Goal: Task Accomplishment & Management: Manage account settings

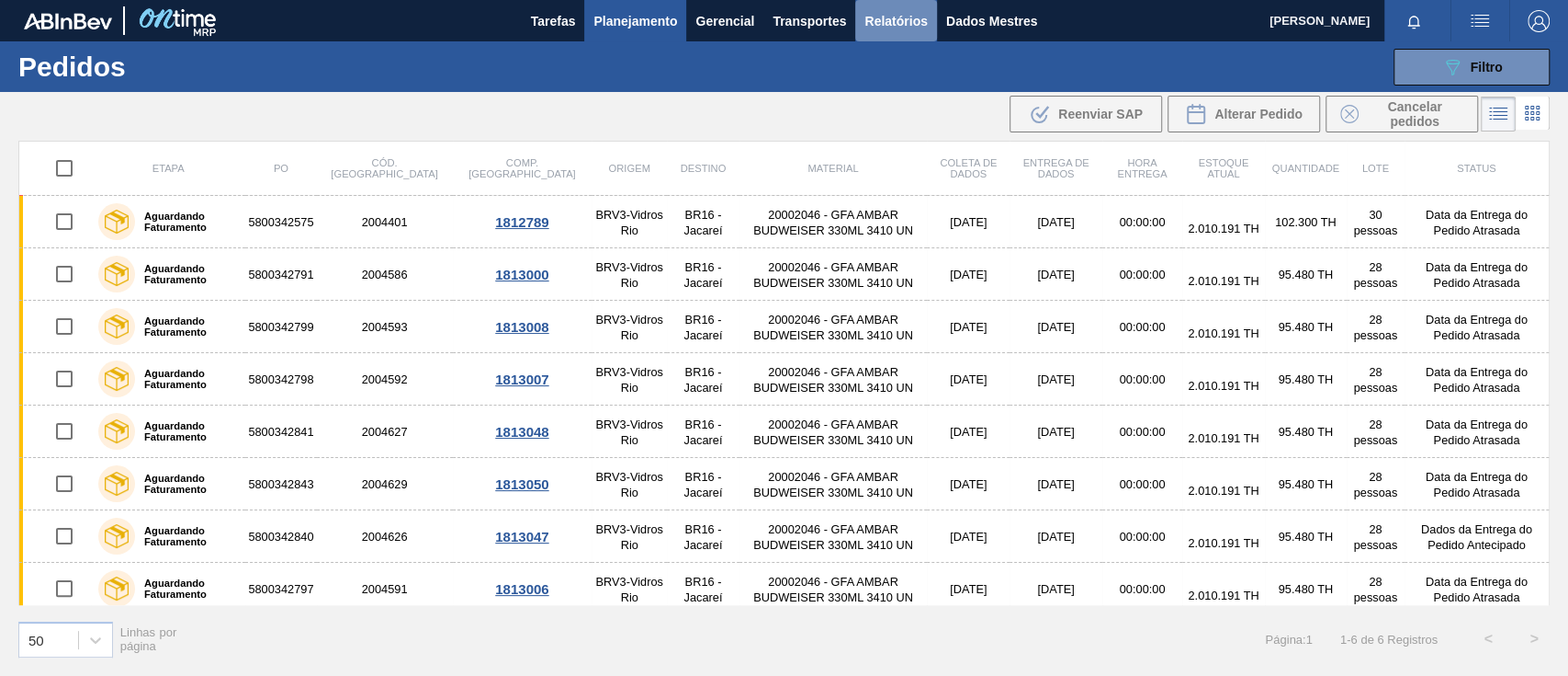
click at [899, 18] on font "Relatórios" at bounding box center [895, 20] width 62 height 14
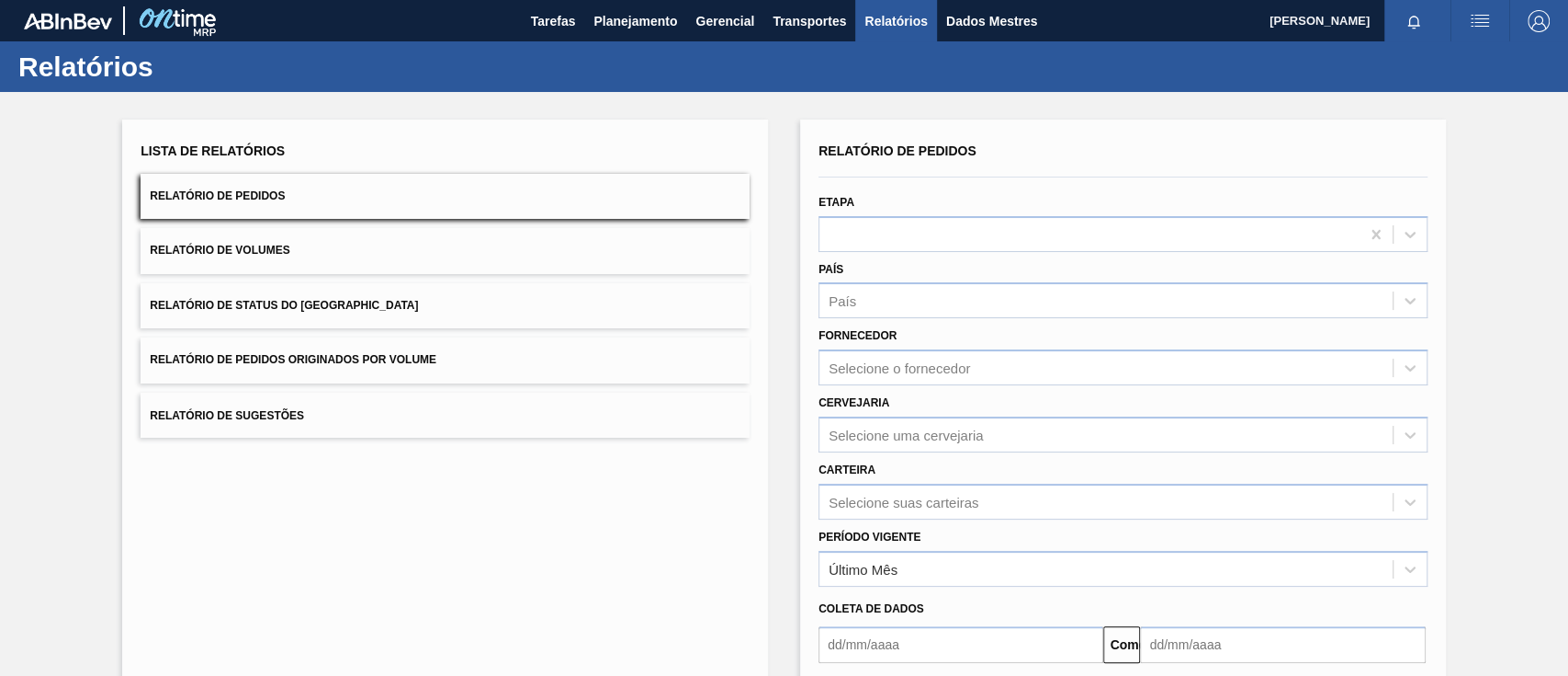
click at [350, 372] on button "Relatório de Pedidos Originados por Volume" at bounding box center [444, 359] width 609 height 45
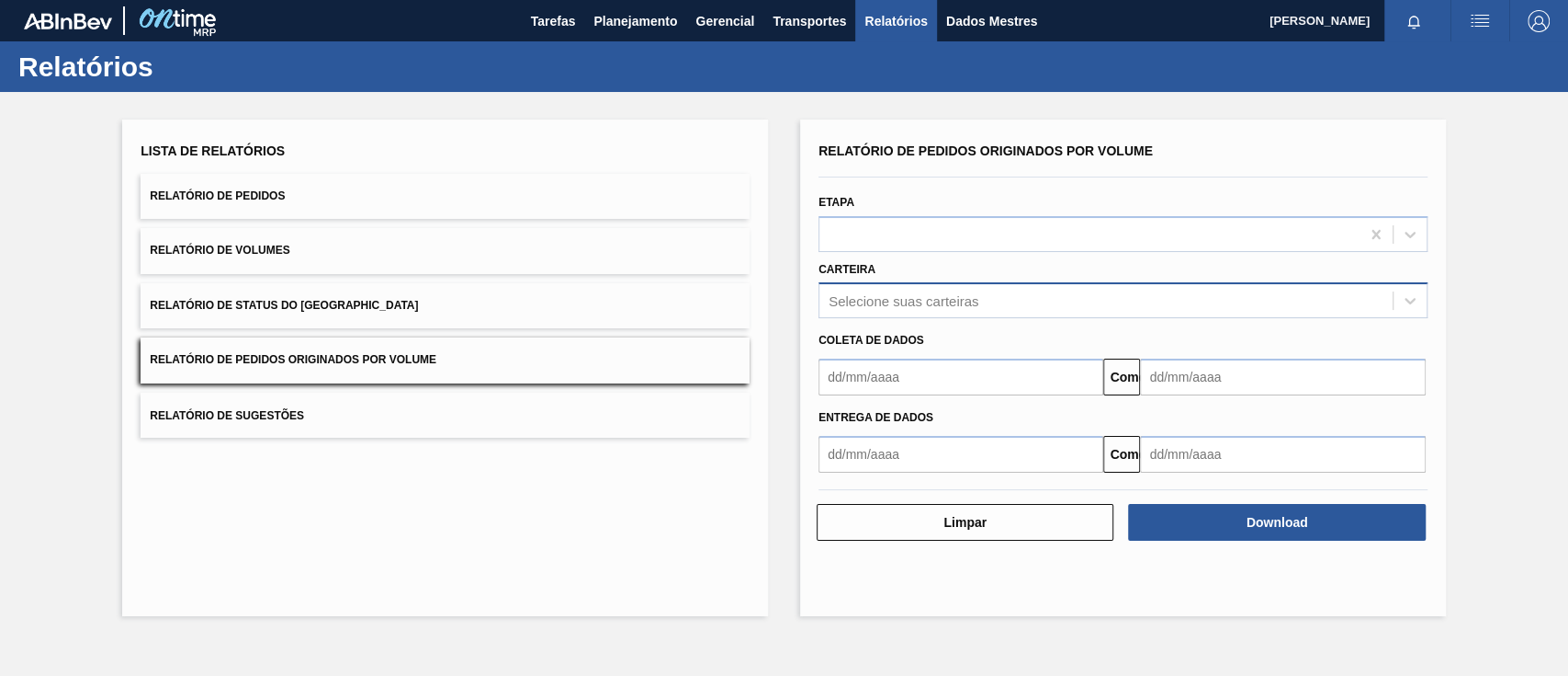
click at [915, 302] on font "Selecione suas carteiras" at bounding box center [904, 301] width 150 height 15
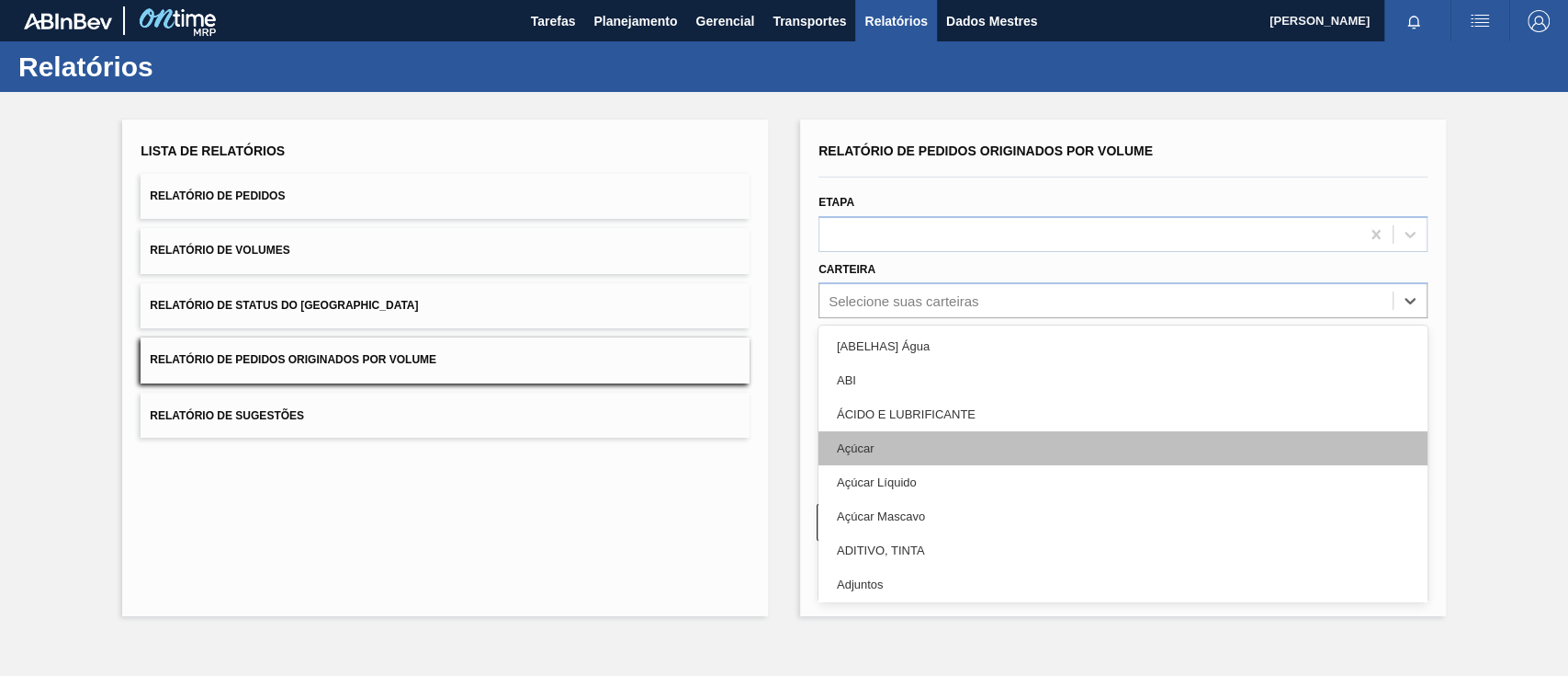
click at [890, 460] on div "Açúcar" at bounding box center [1123, 447] width 609 height 34
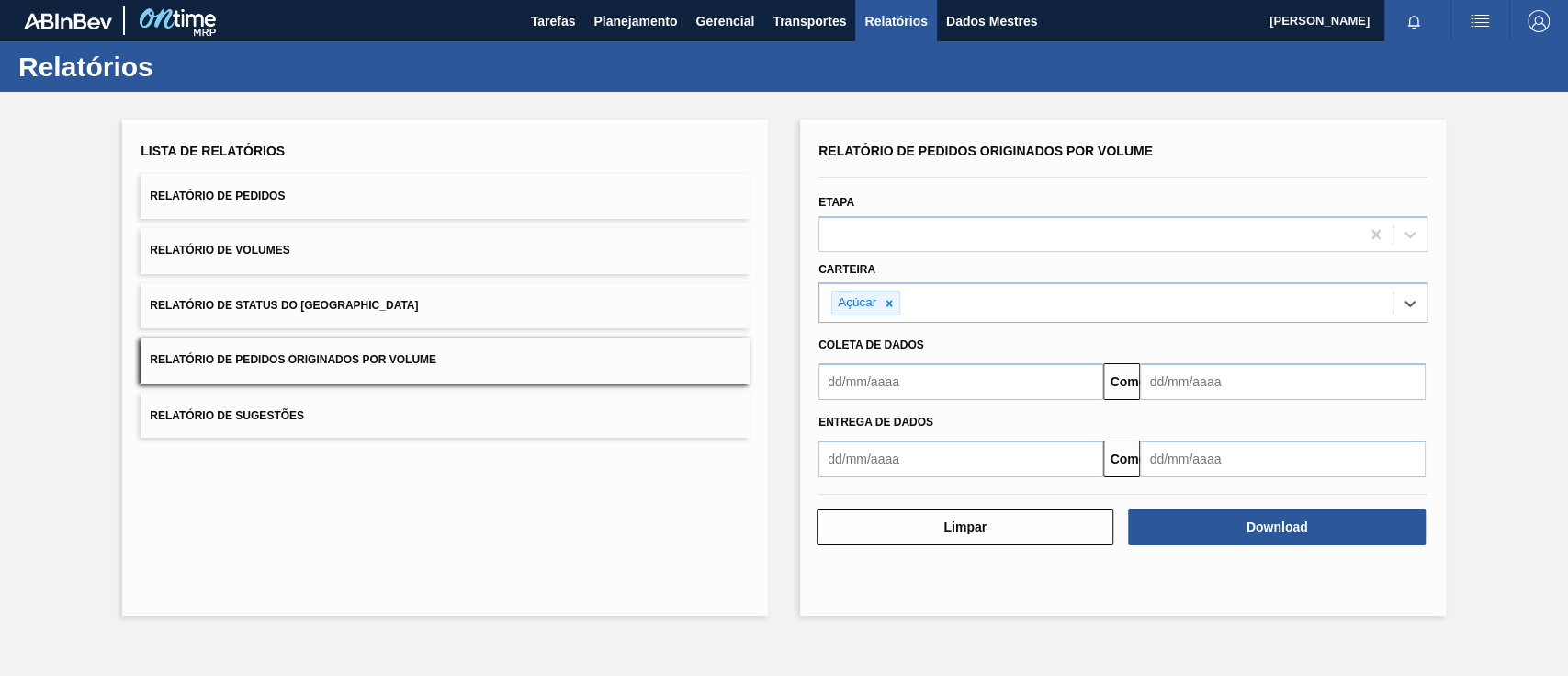
click at [882, 383] on input "text" at bounding box center [961, 381] width 285 height 36
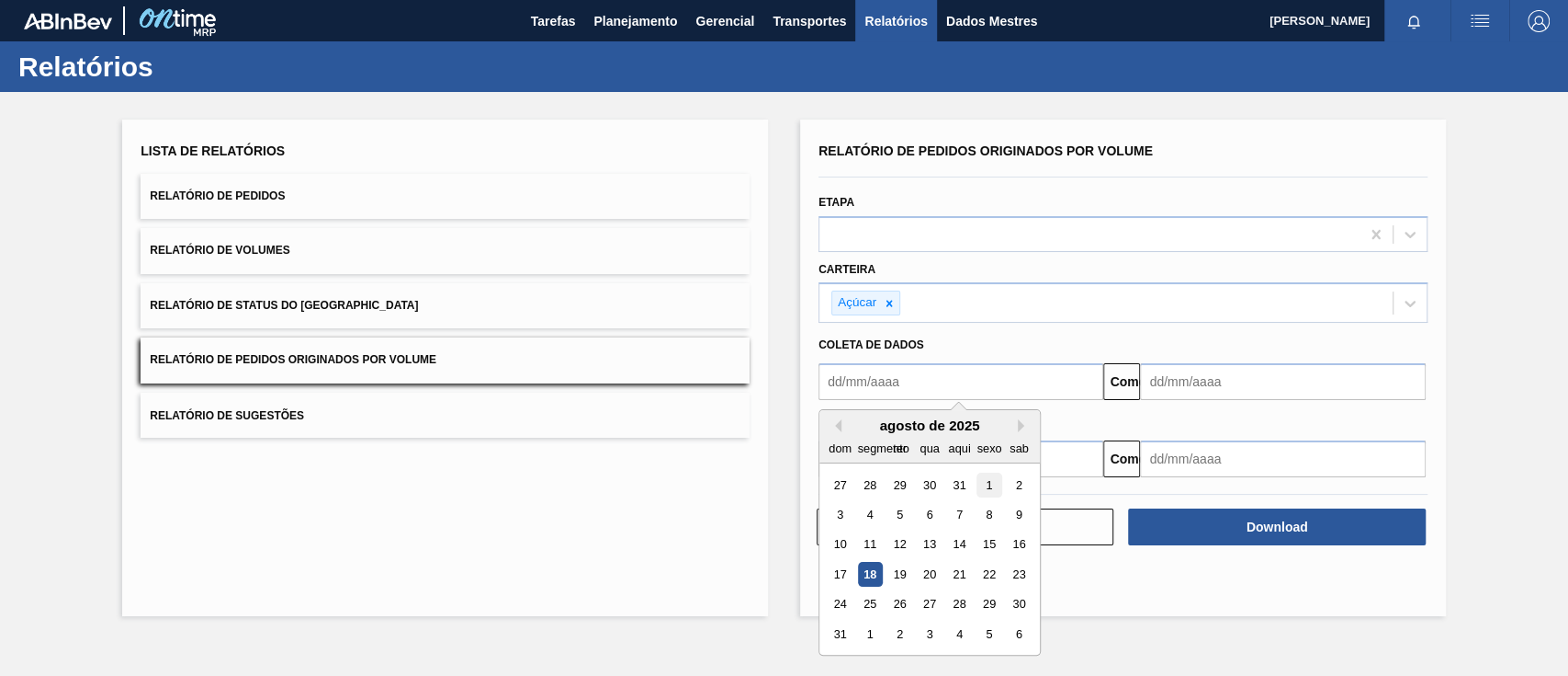
click at [985, 482] on div "1" at bounding box center [989, 485] width 25 height 25
type input "[DATE]"
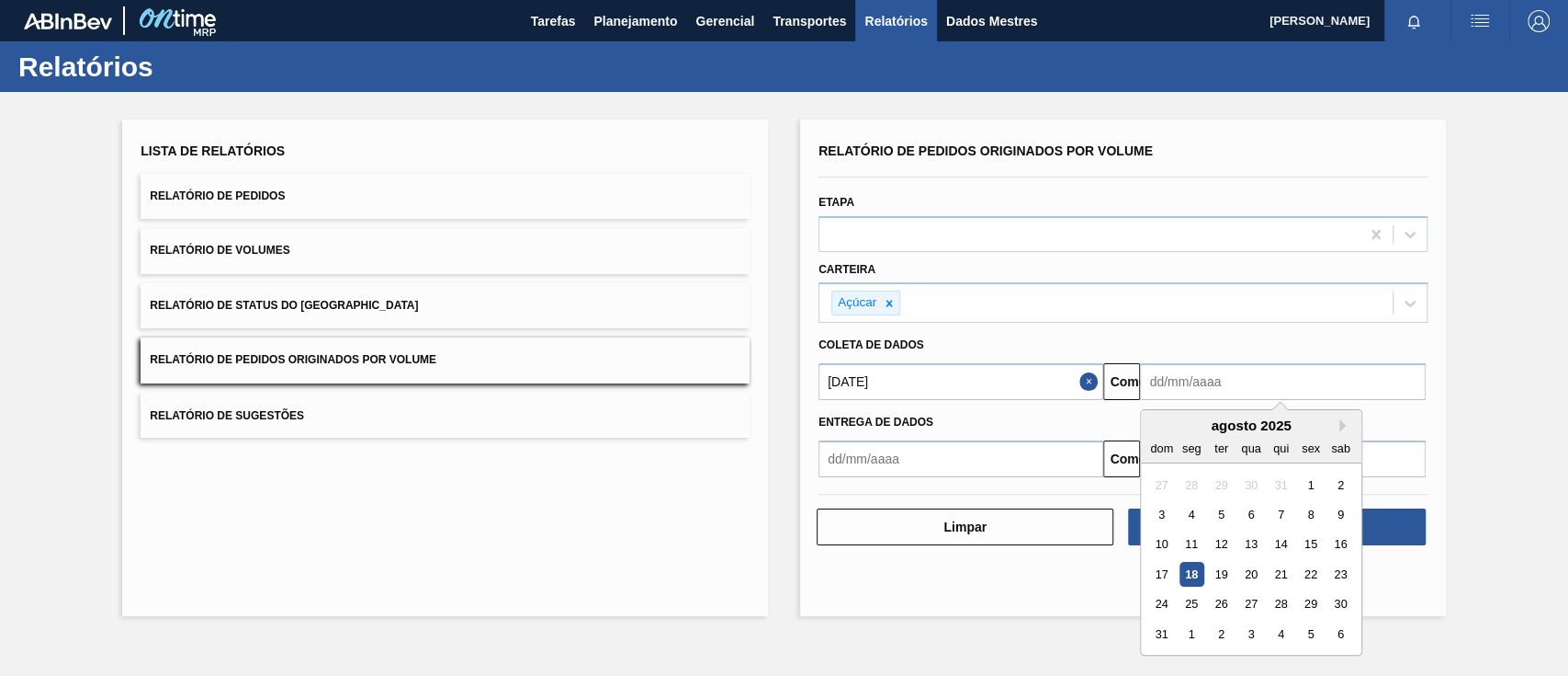
click at [1219, 386] on input "text" at bounding box center [1282, 381] width 285 height 36
click at [1335, 575] on font "23" at bounding box center [1341, 574] width 12 height 13
type input "[DATE]"
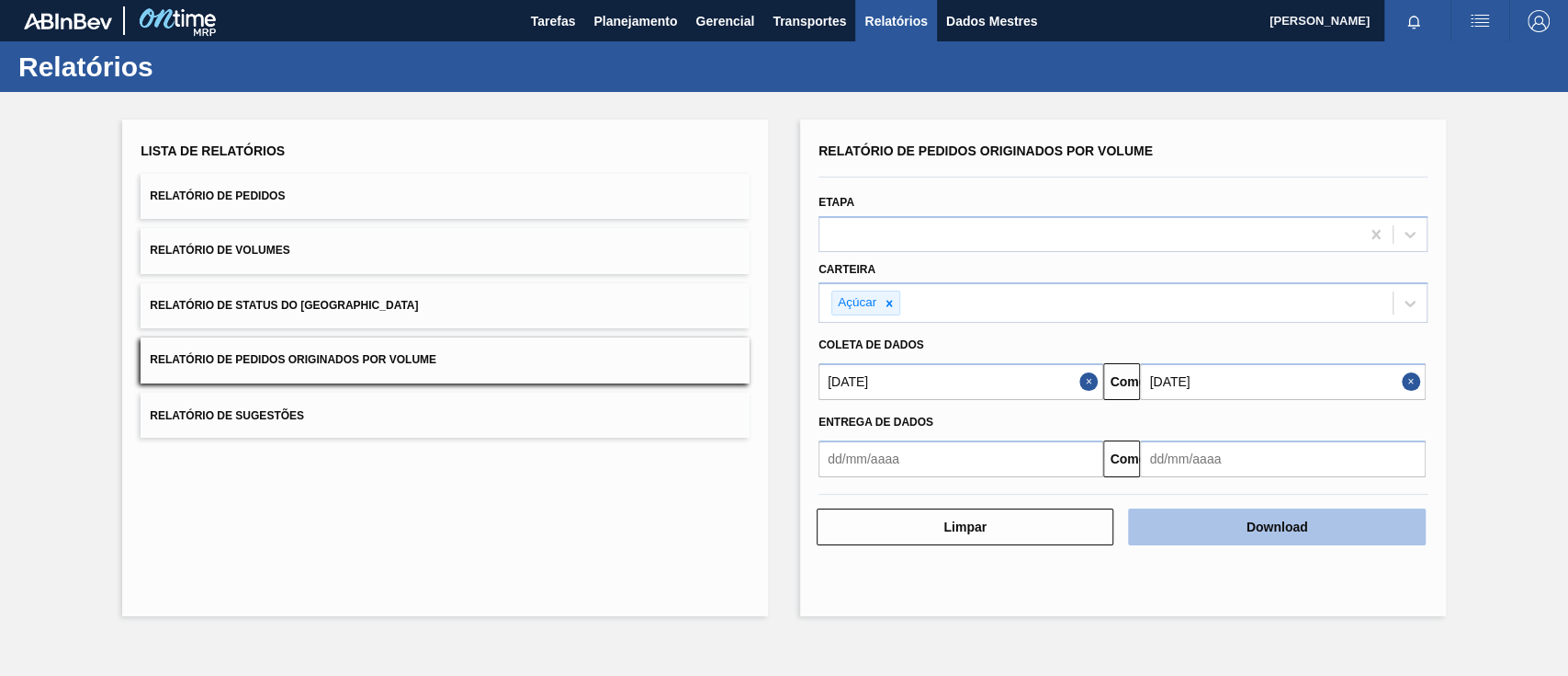
click at [1353, 524] on button "Download" at bounding box center [1276, 526] width 297 height 36
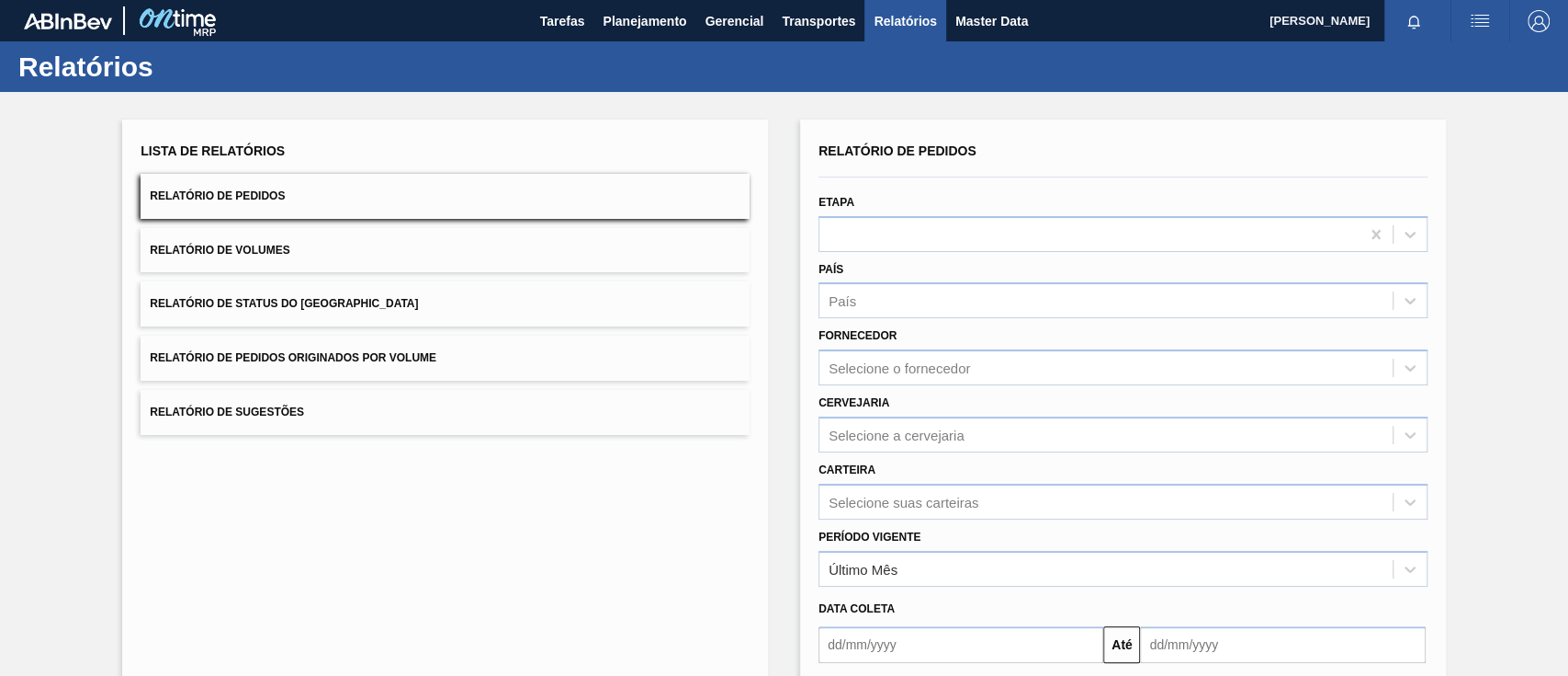
click at [390, 347] on button "Relatório de Pedidos Originados por Volume" at bounding box center [444, 357] width 609 height 45
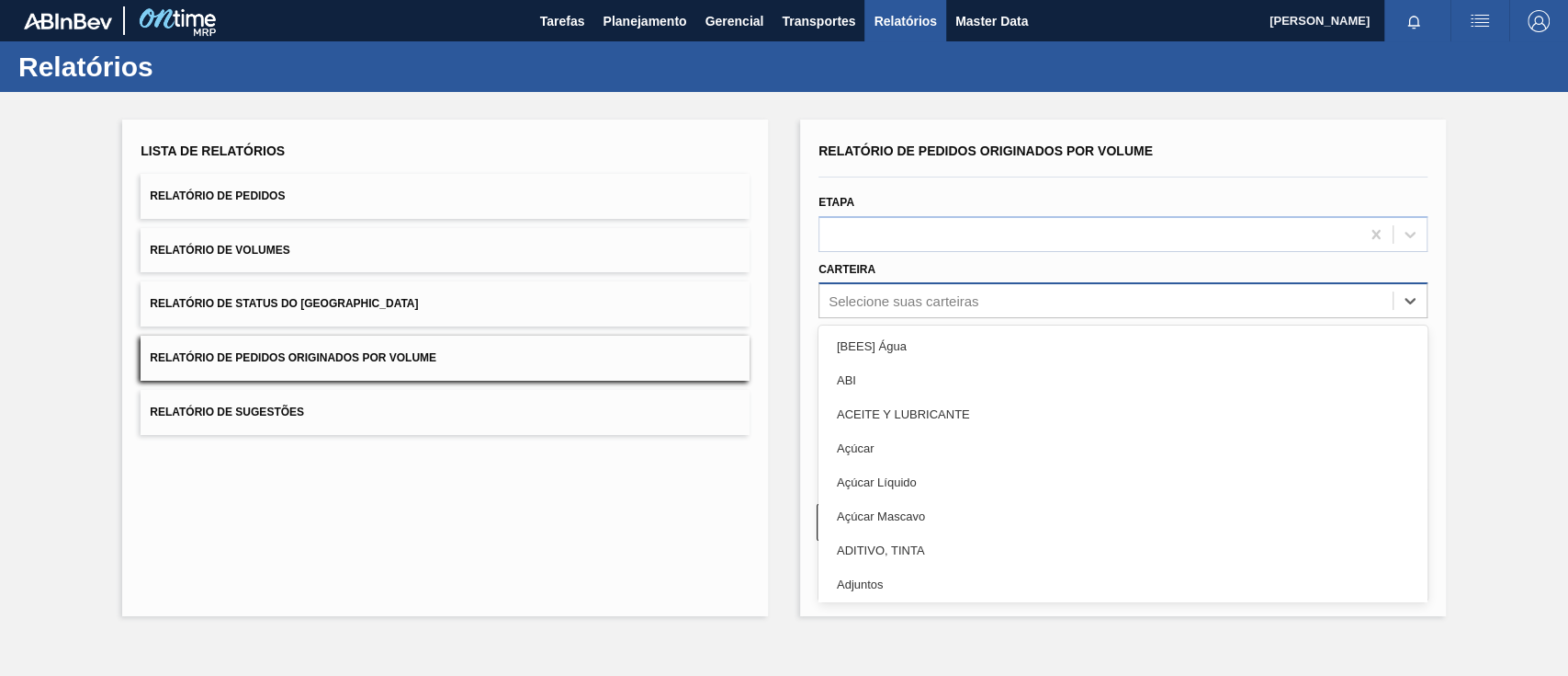
click at [915, 299] on div "Selecione suas carteiras" at bounding box center [904, 301] width 150 height 15
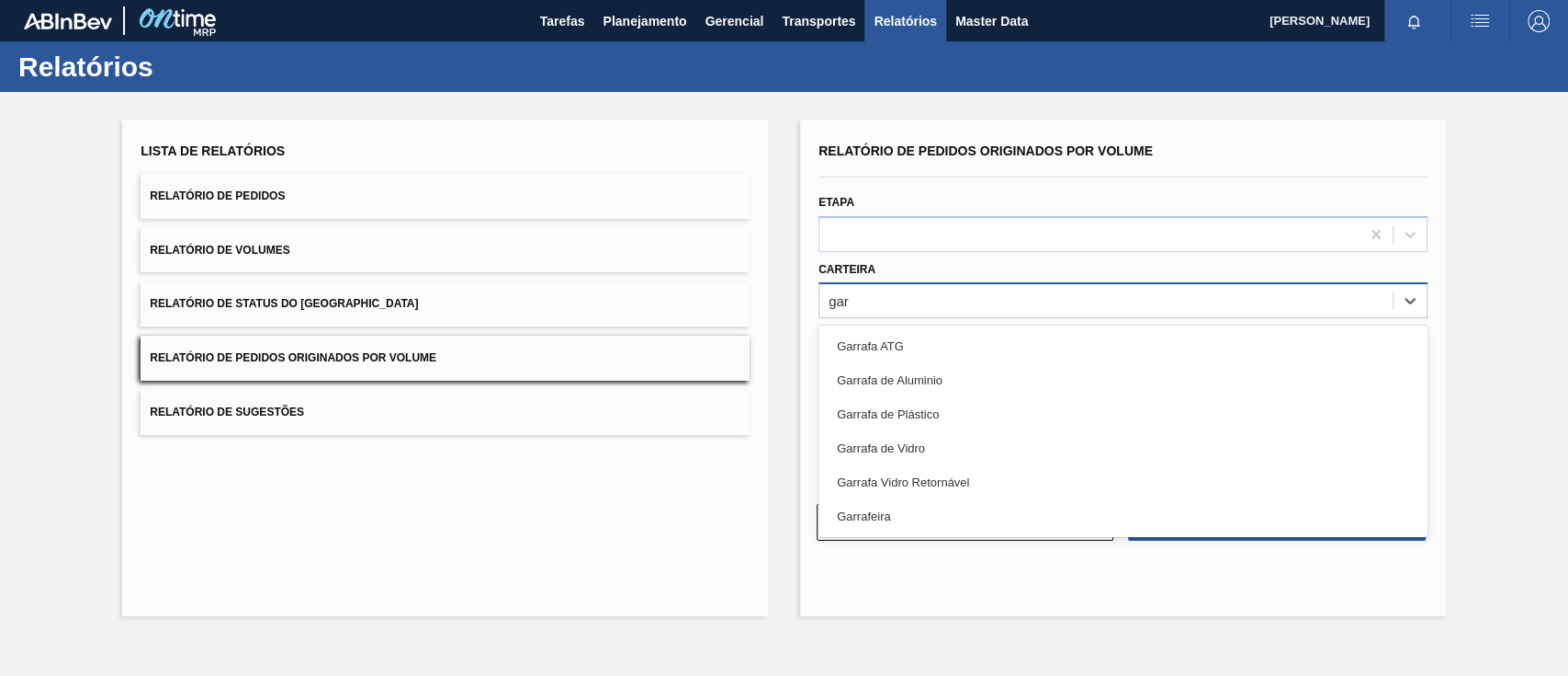
type input "garr"
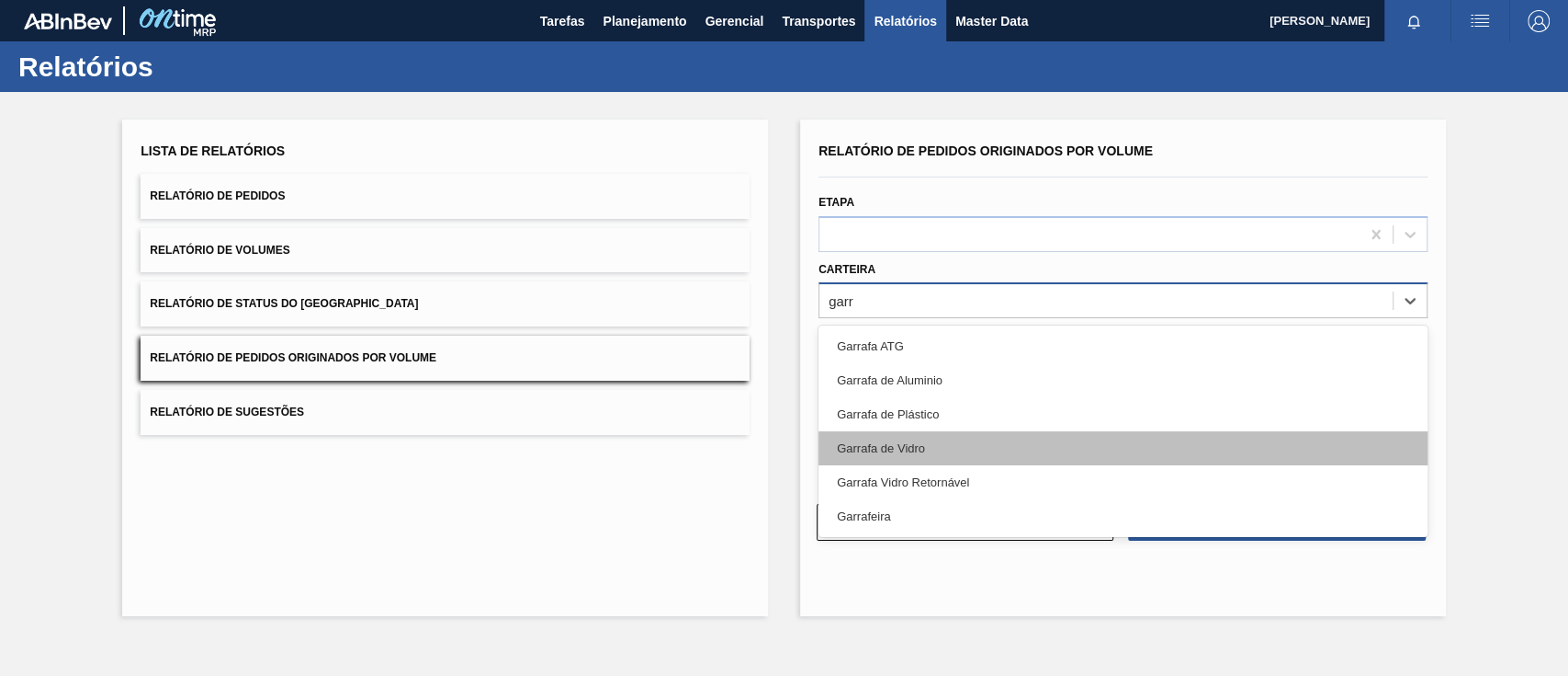
click at [890, 454] on div "Garrafa de Vidro" at bounding box center [1123, 447] width 609 height 34
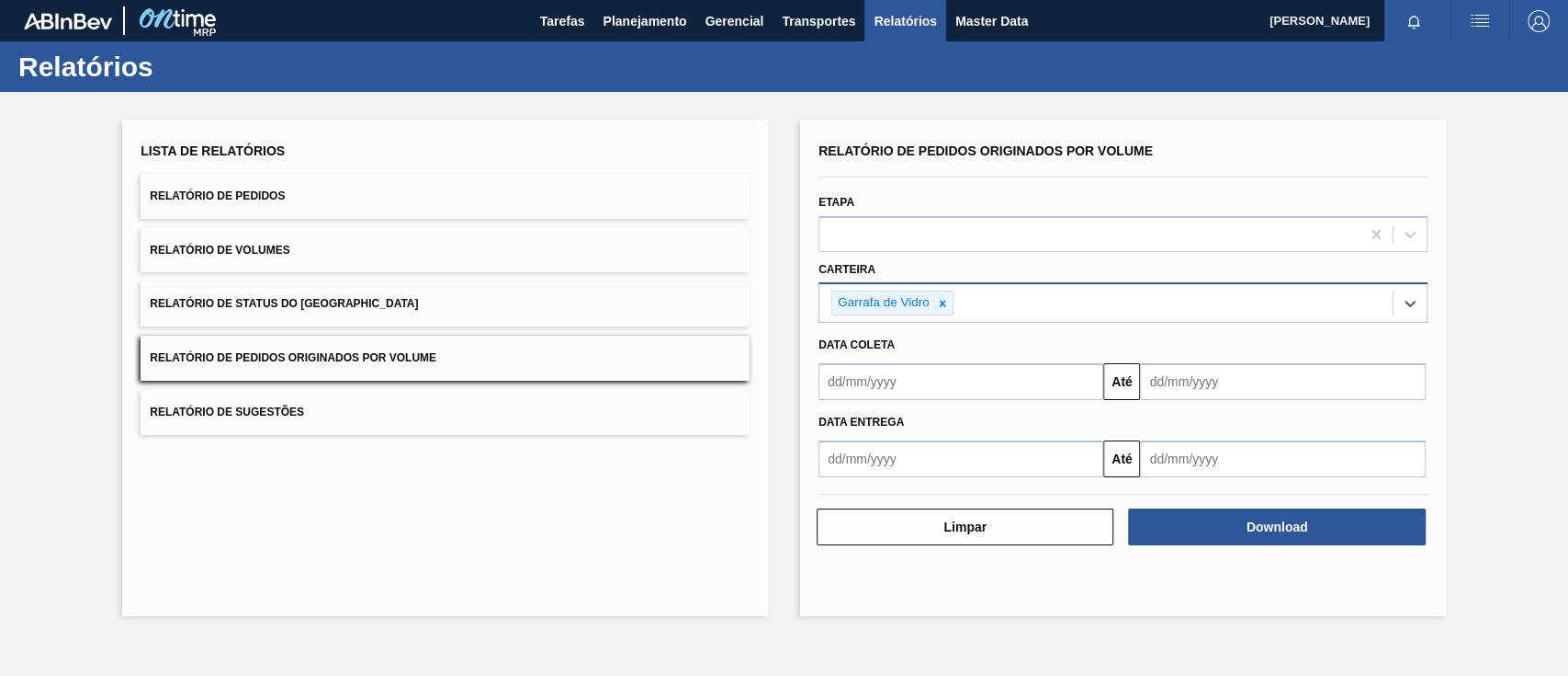
click at [906, 383] on input "text" at bounding box center [961, 381] width 285 height 36
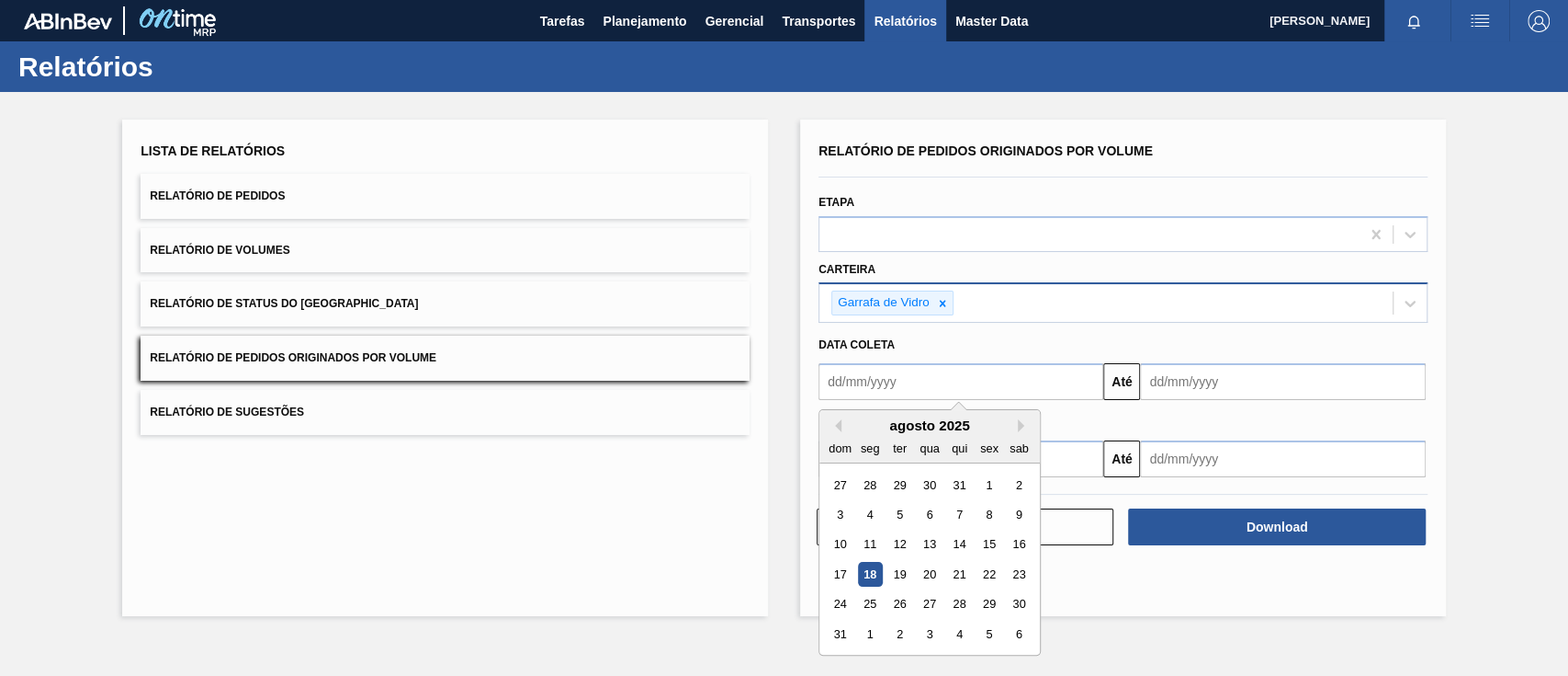
drag, startPoint x: 982, startPoint y: 482, endPoint x: 1141, endPoint y: 422, distance: 169.9
click at [985, 482] on div "1" at bounding box center [989, 485] width 25 height 25
type input "[DATE]"
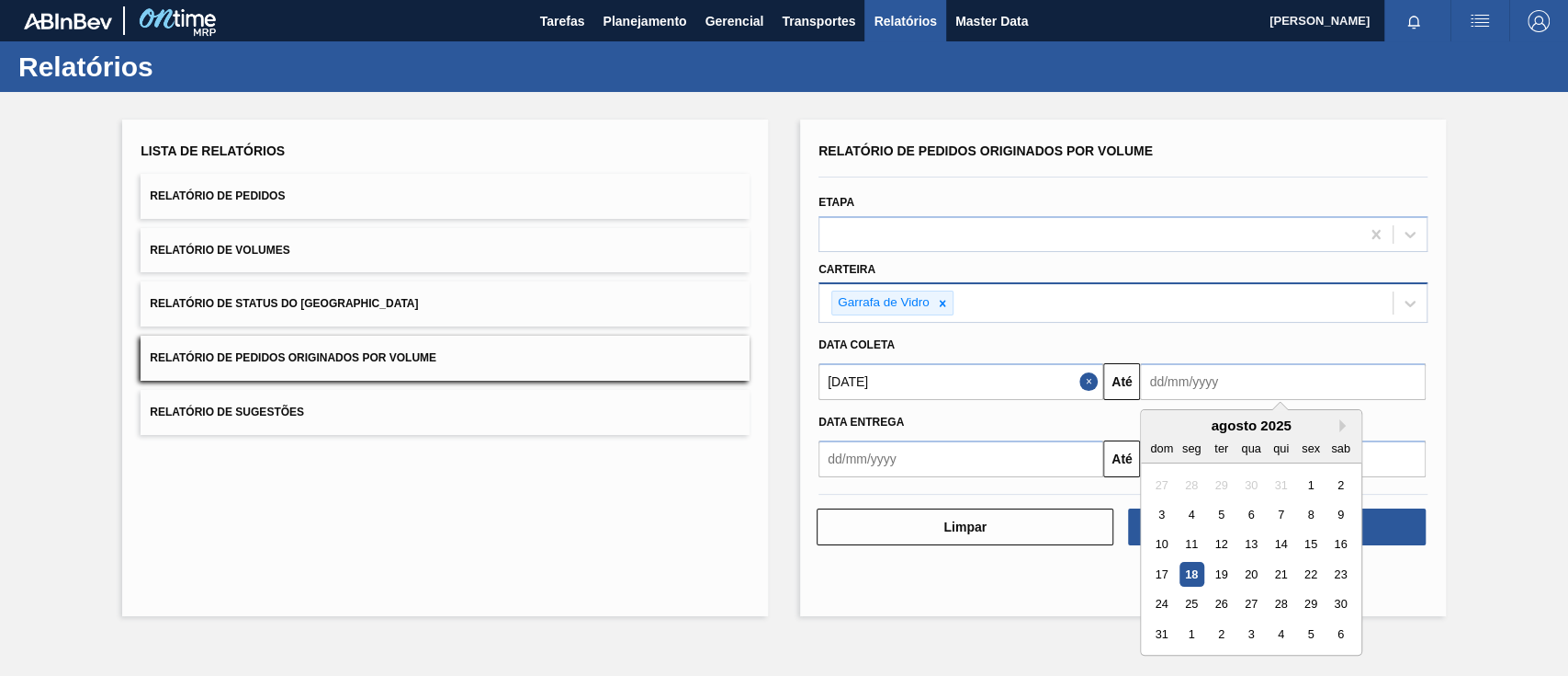
drag, startPoint x: 1201, startPoint y: 398, endPoint x: 1224, endPoint y: 394, distance: 23.3
click at [1203, 398] on input "text" at bounding box center [1282, 381] width 285 height 36
click at [1338, 606] on div "30" at bounding box center [1341, 605] width 25 height 25
type input "30/08/2025"
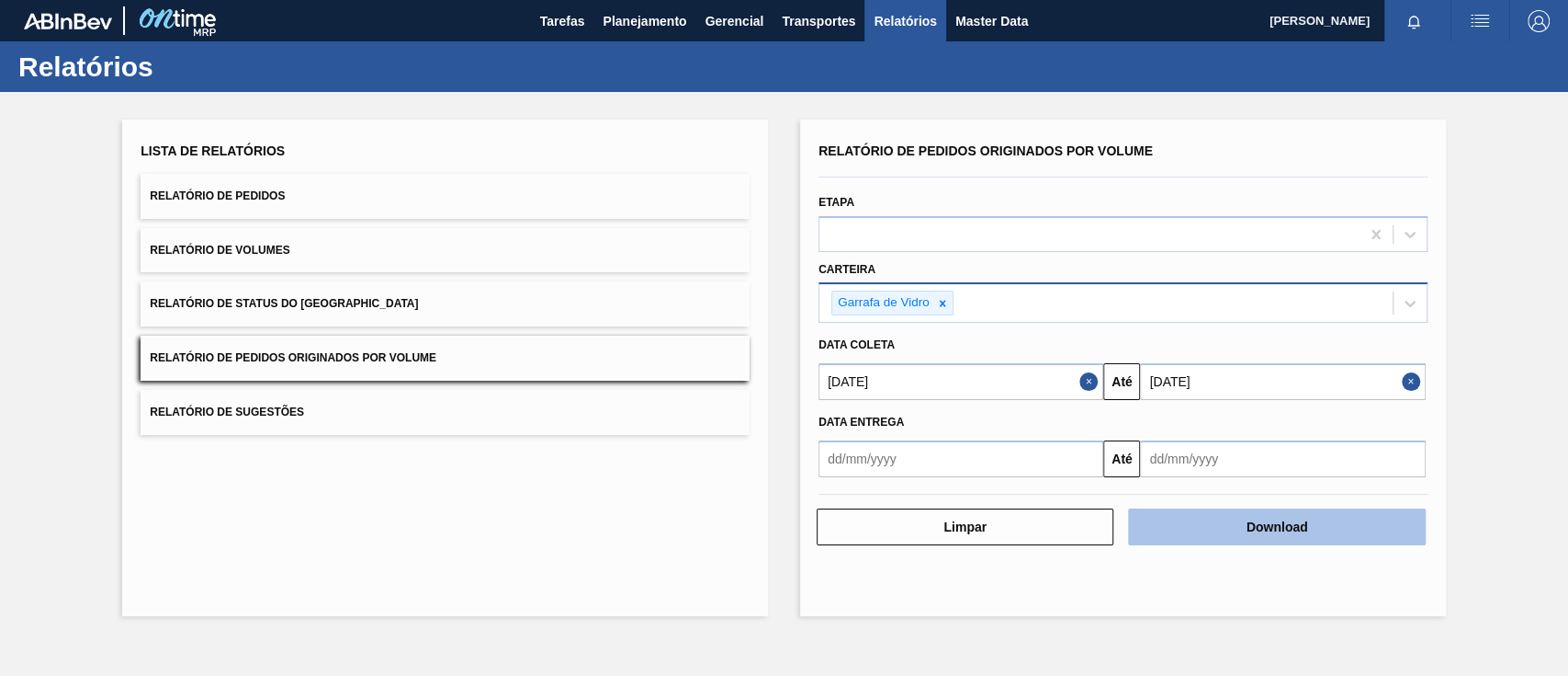
click at [1266, 539] on button "Download" at bounding box center [1276, 526] width 297 height 36
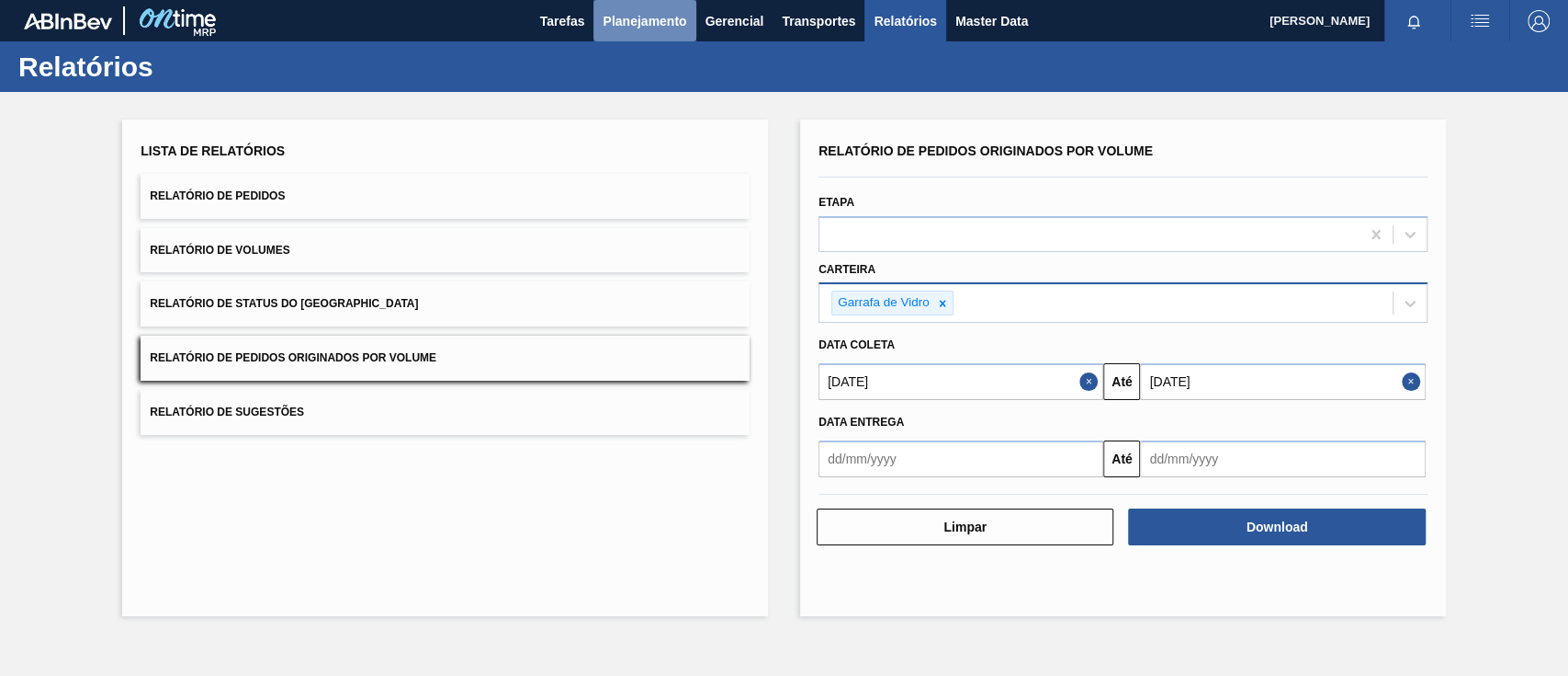
click at [643, 17] on span "Planejamento" at bounding box center [644, 21] width 83 height 22
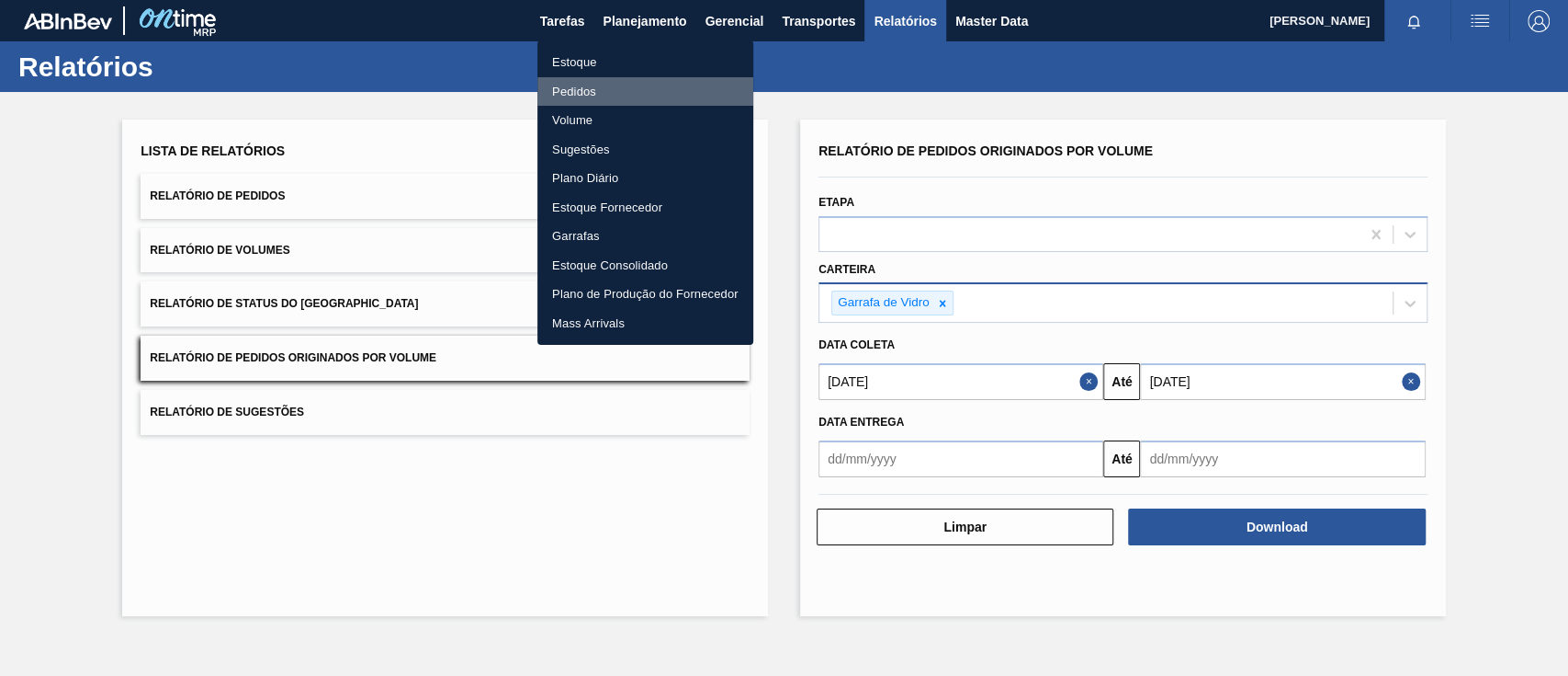
click at [578, 87] on li "Pedidos" at bounding box center [645, 91] width 216 height 30
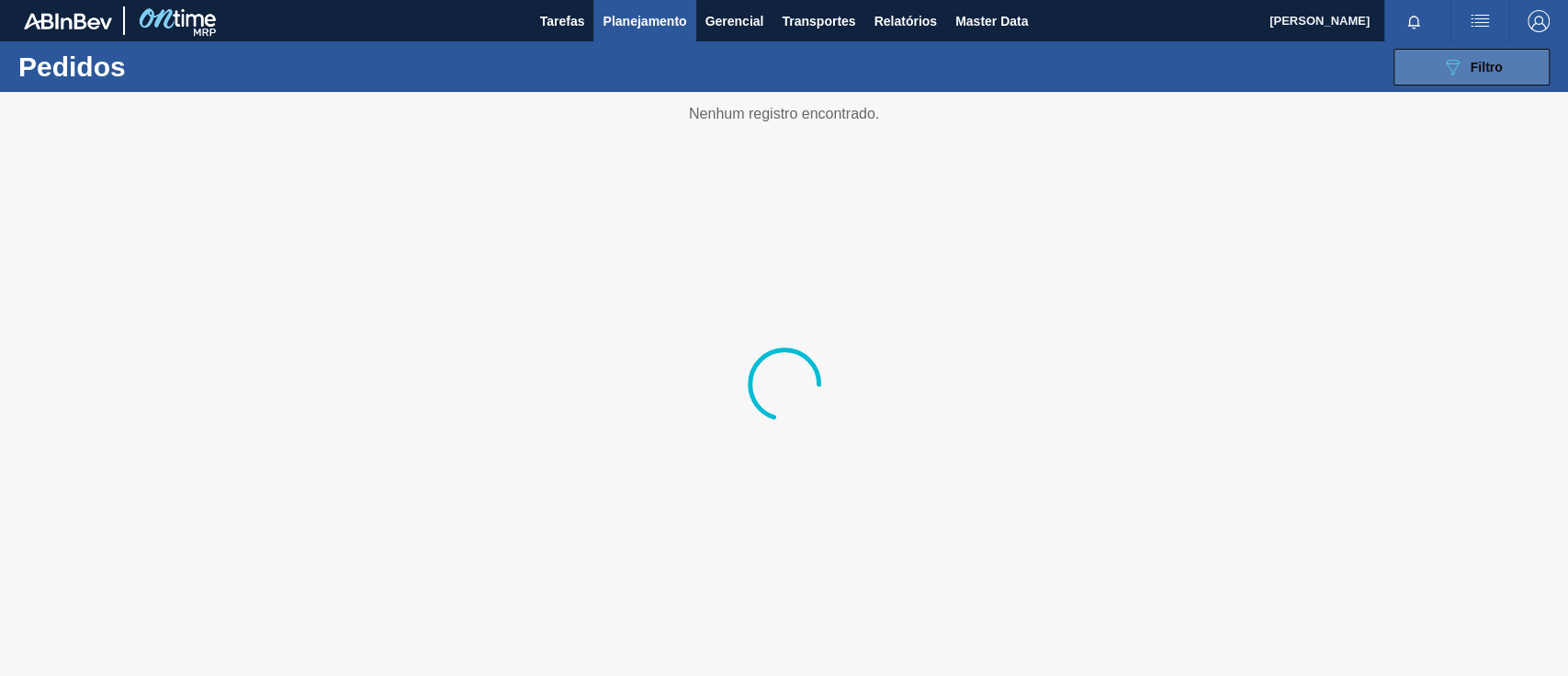
click at [1471, 62] on span "Filtro" at bounding box center [1487, 66] width 33 height 14
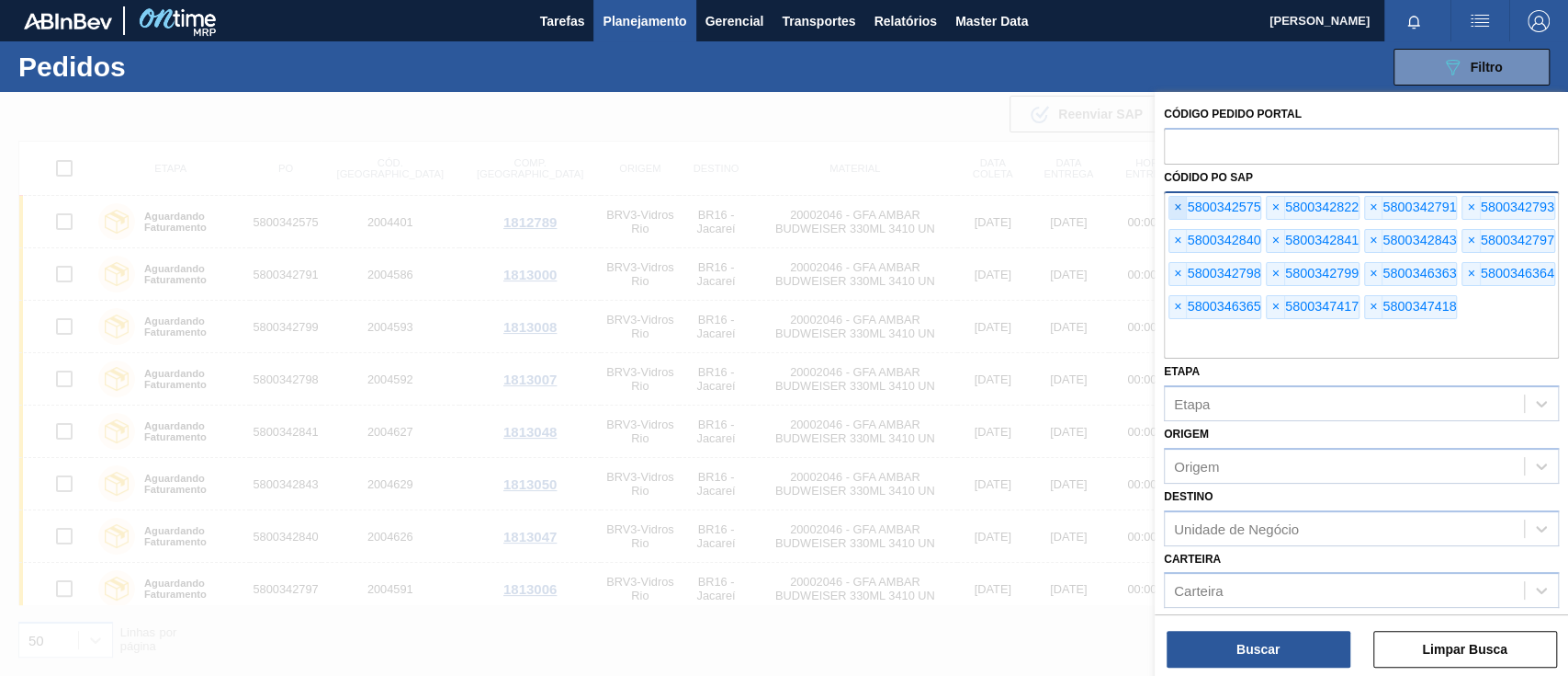
click at [1174, 206] on span "×" at bounding box center [1178, 207] width 17 height 22
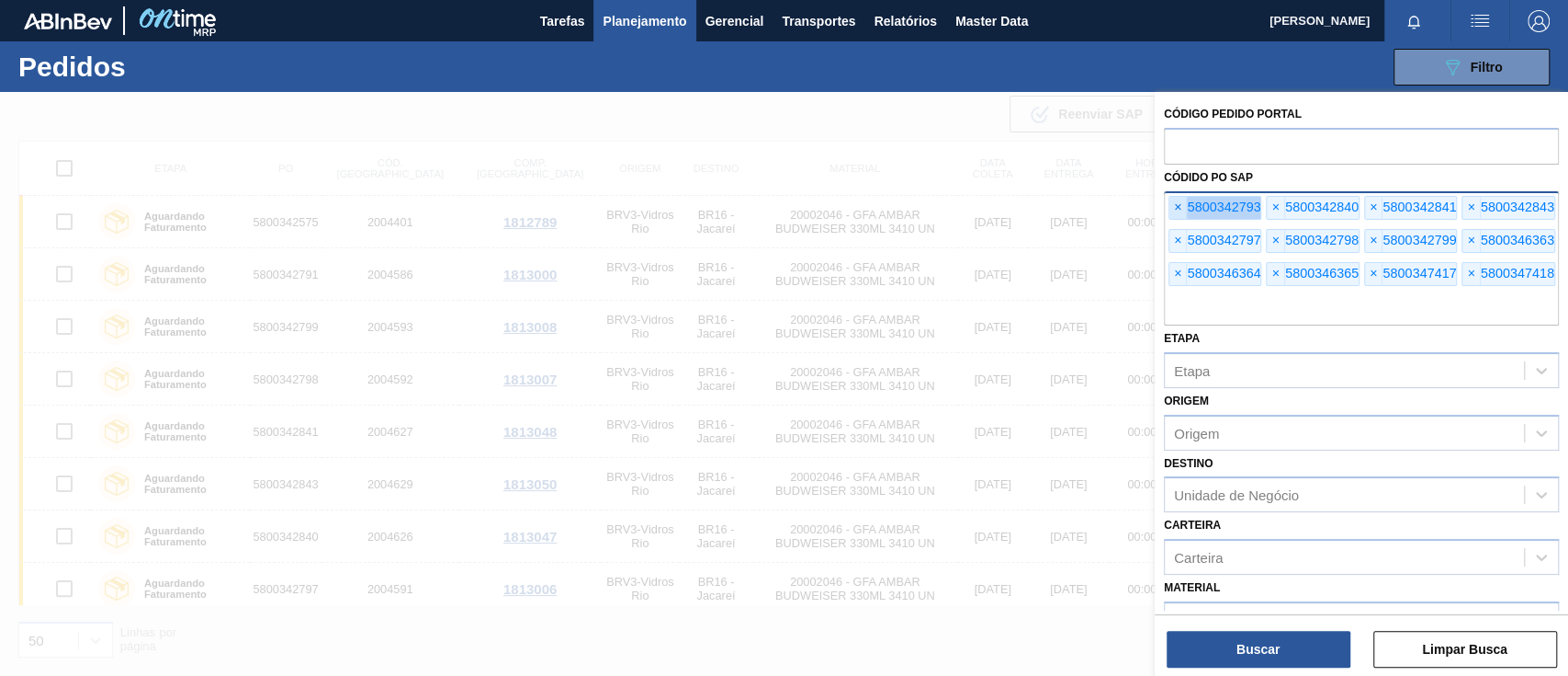
click at [1174, 206] on span "×" at bounding box center [1178, 207] width 17 height 22
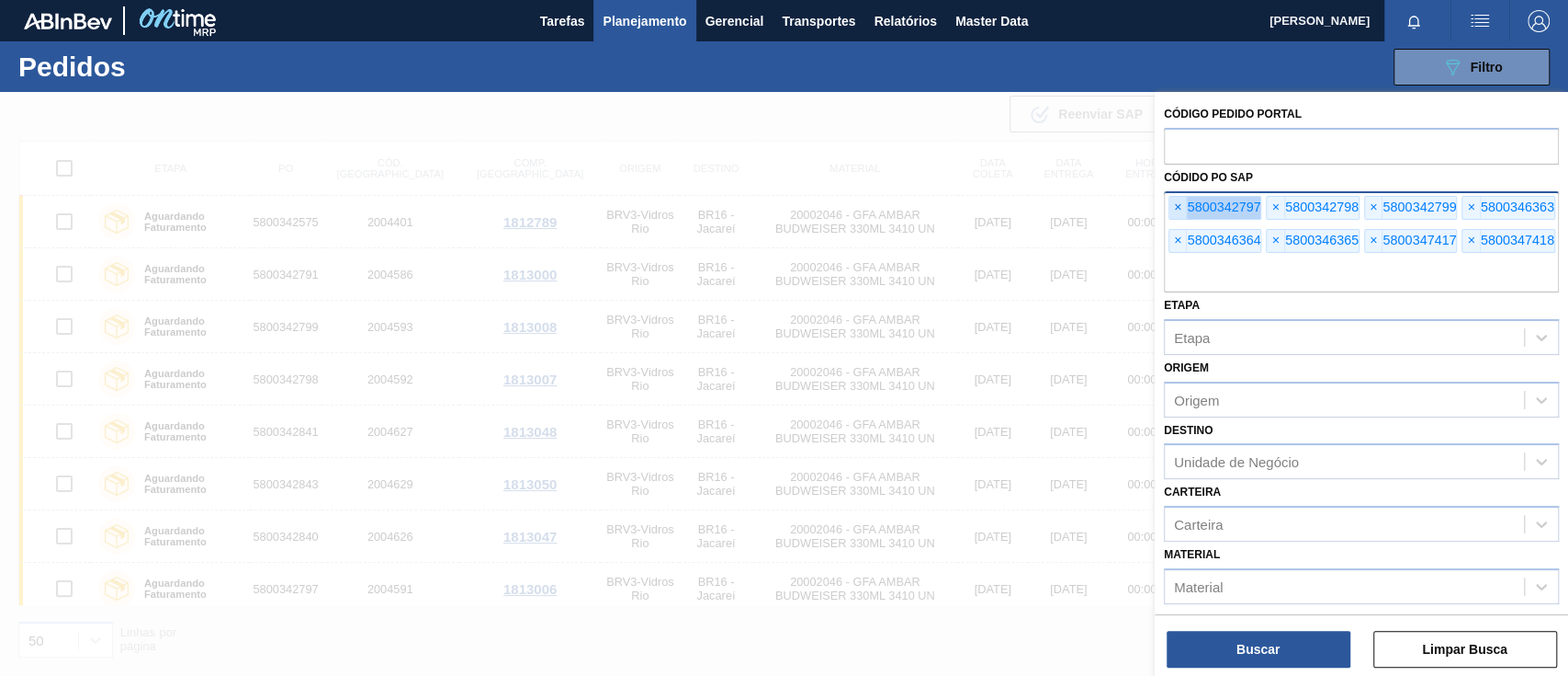
click at [1174, 206] on span "×" at bounding box center [1178, 207] width 17 height 22
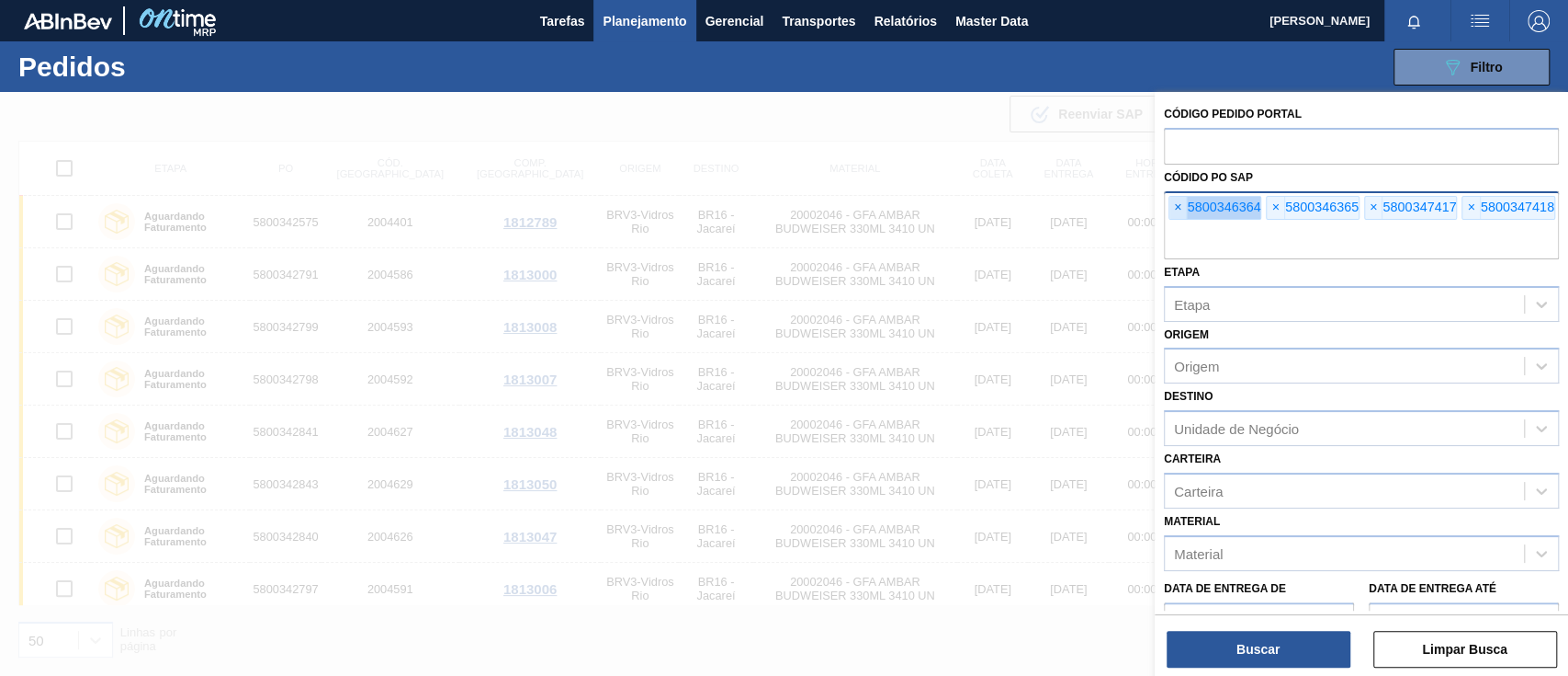
click at [1174, 206] on span "×" at bounding box center [1178, 207] width 17 height 22
click at [1175, 205] on span "×" at bounding box center [1178, 207] width 17 height 22
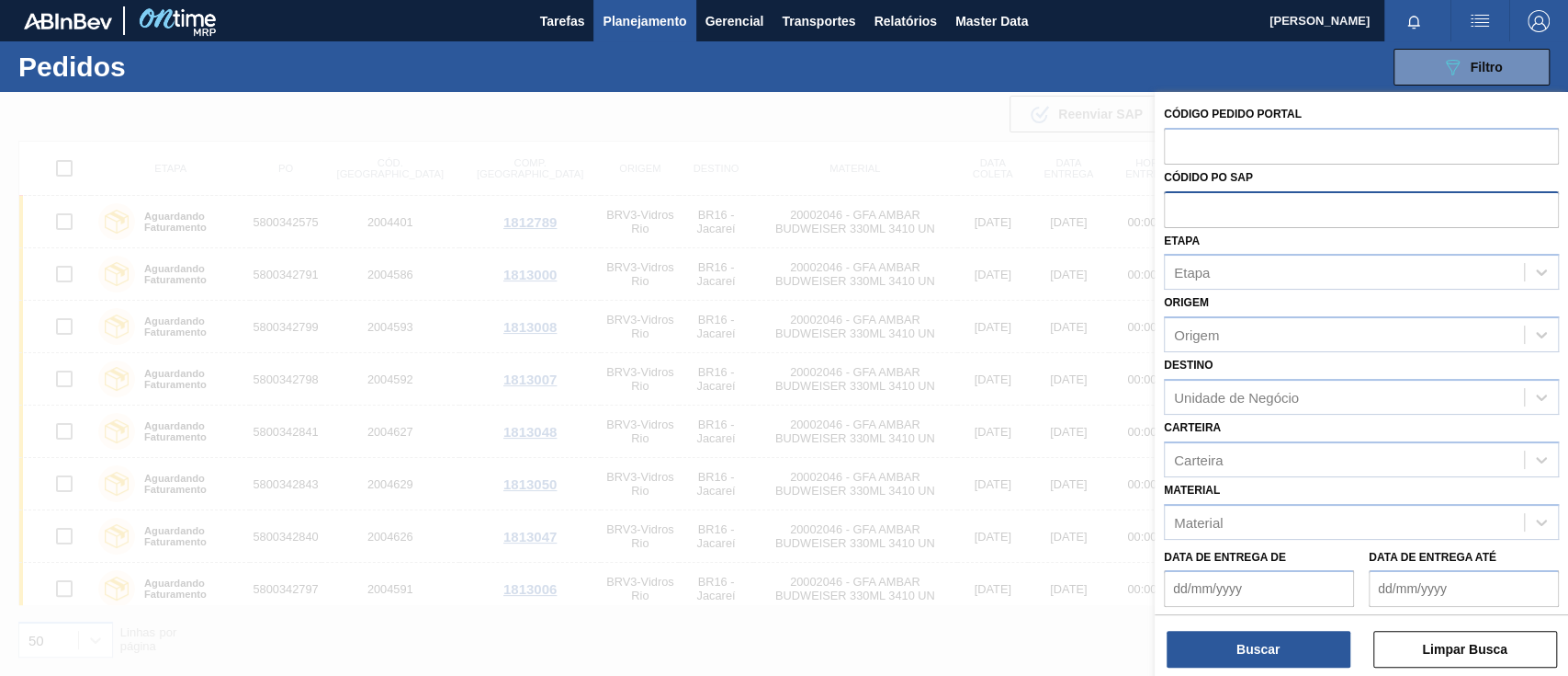
paste input "text"
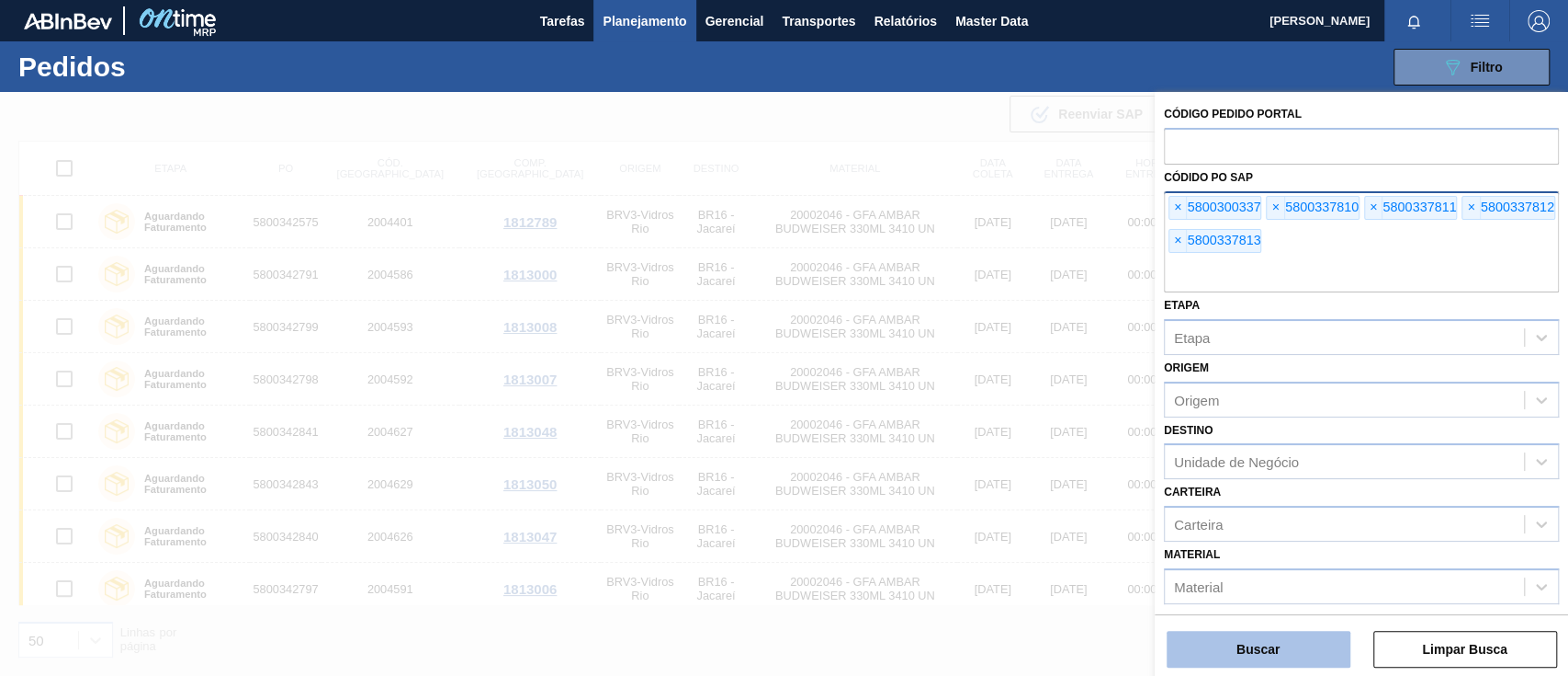
click at [1275, 639] on button "Buscar" at bounding box center [1258, 649] width 183 height 36
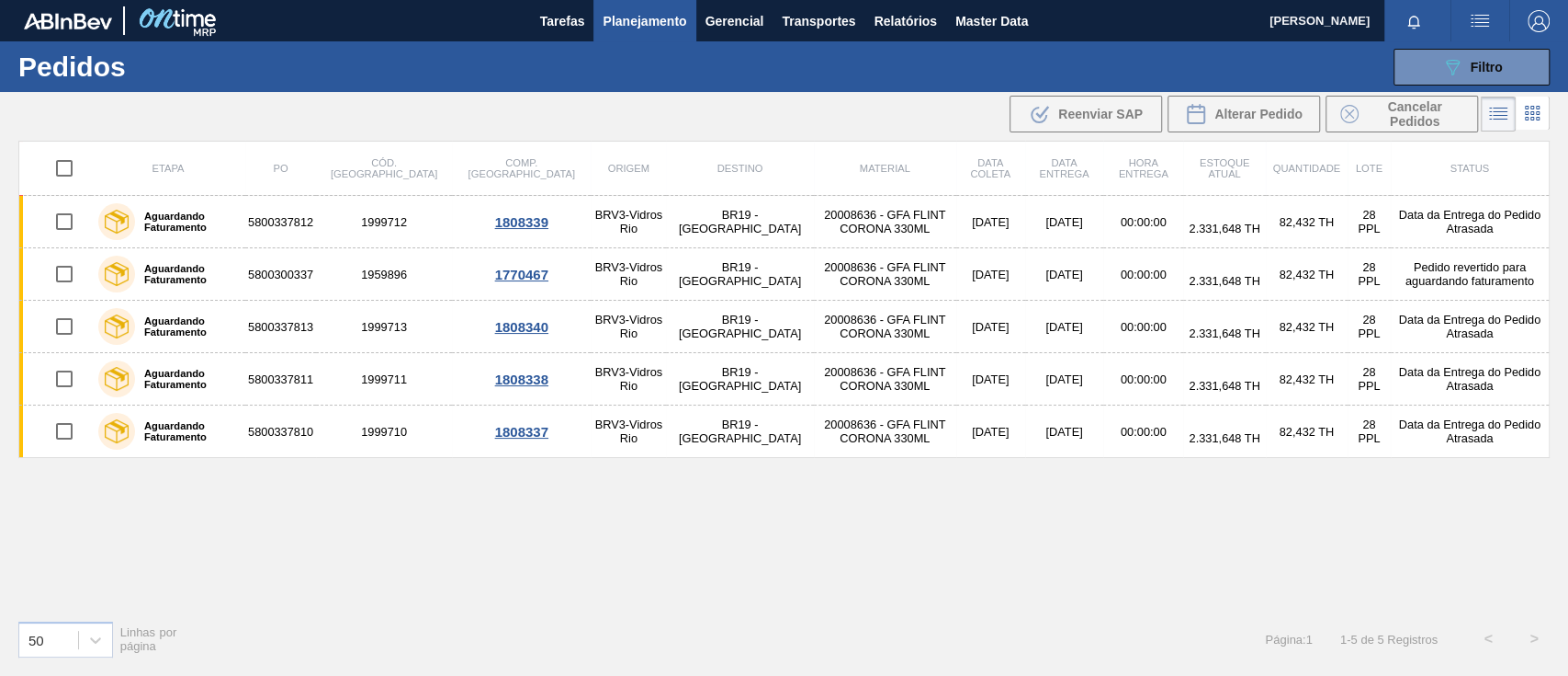
click at [65, 167] on input "checkbox" at bounding box center [64, 168] width 38 height 38
checkbox input "true"
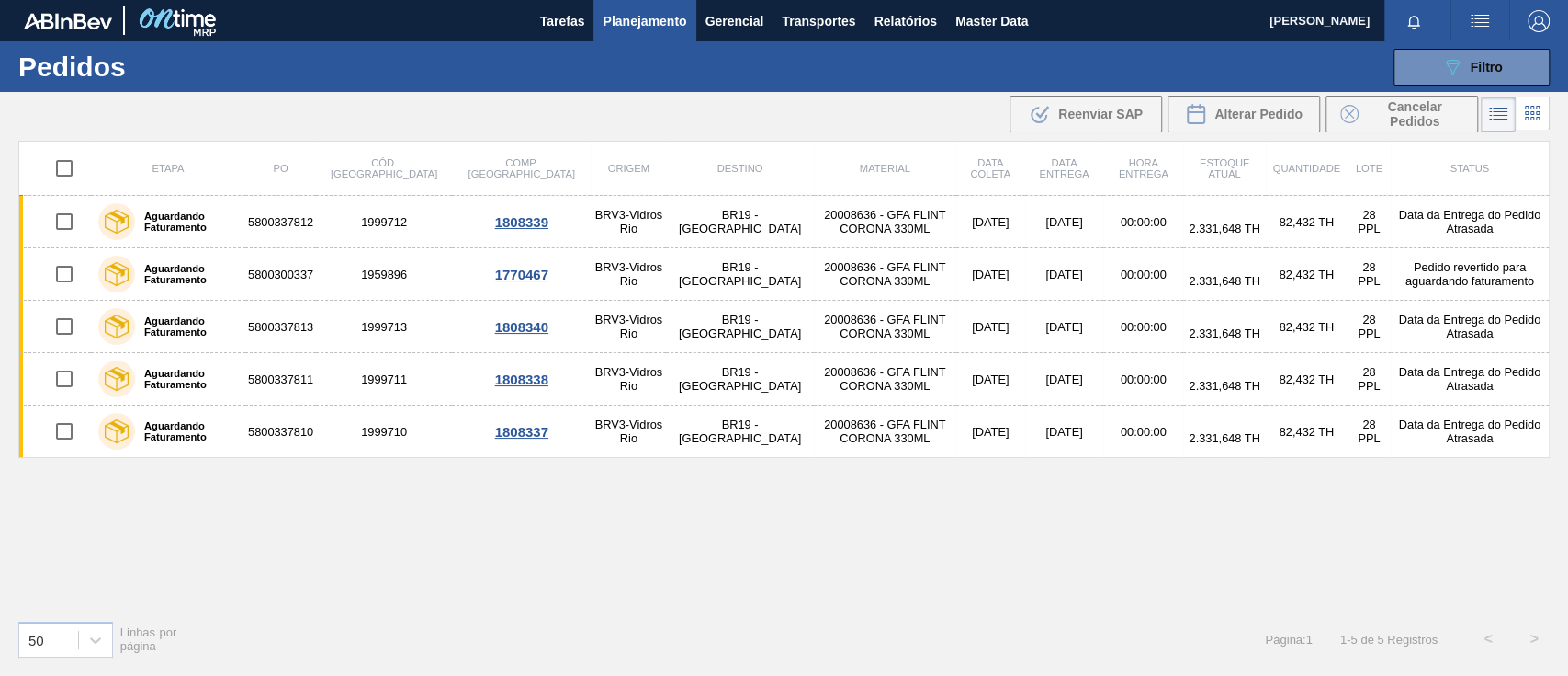
checkbox input "true"
click at [1220, 111] on span "Alterar Pedido" at bounding box center [1259, 113] width 88 height 14
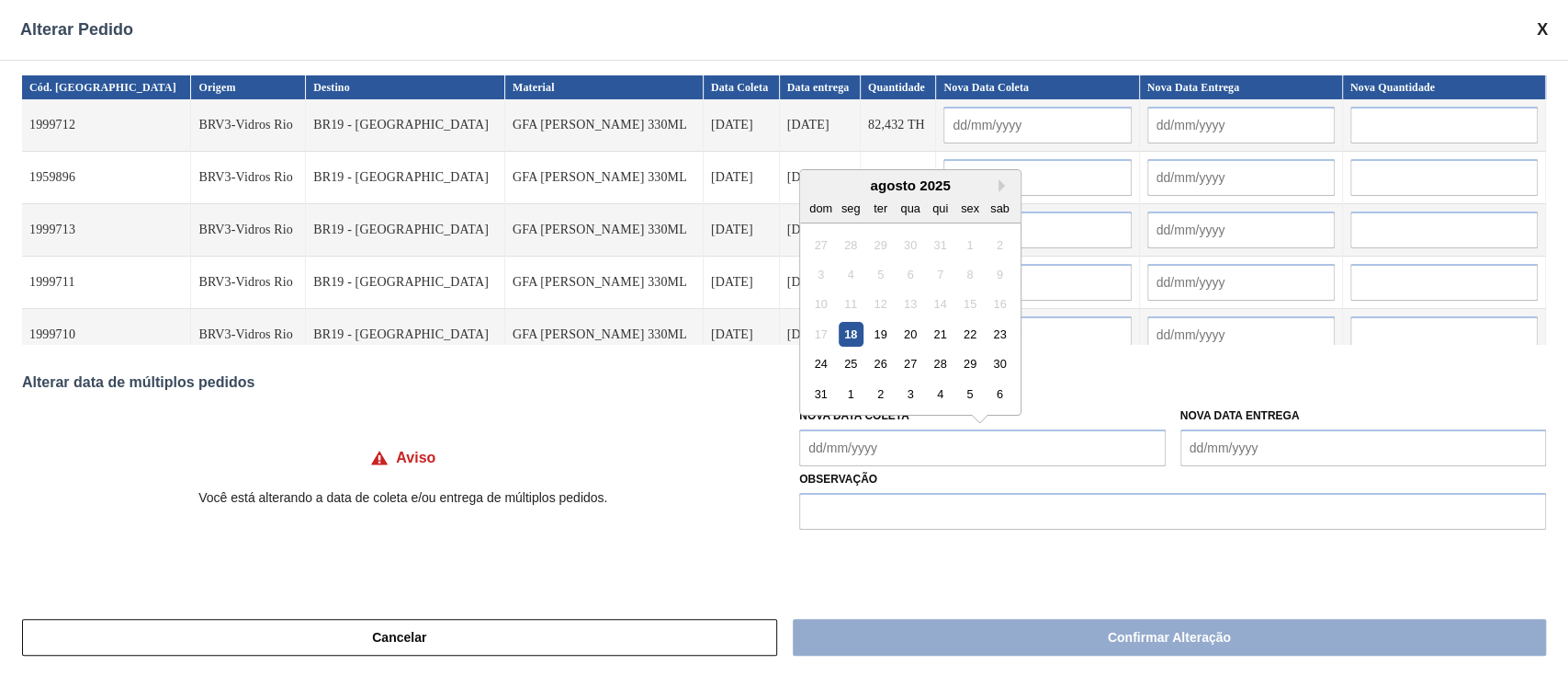
click at [906, 464] on Coleta "Nova Data Coleta" at bounding box center [982, 447] width 366 height 36
click at [850, 334] on div "18" at bounding box center [851, 334] width 25 height 25
type Coleta "18/08/2025"
type input "18/08/2025"
type input "[DATE]"
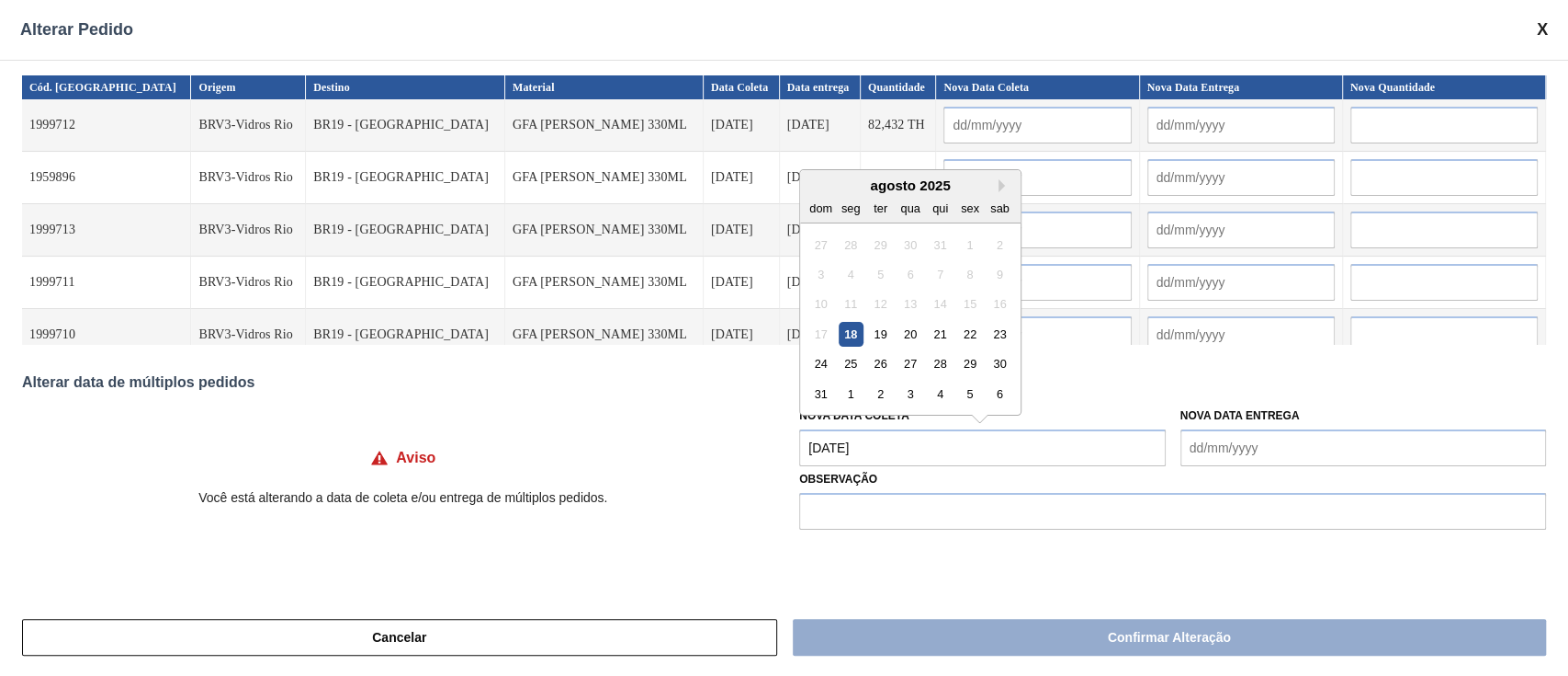
type input "18/08/2025"
type input "[DATE]"
type input "18/08/2025"
type input "[DATE]"
type input "18/08/2025"
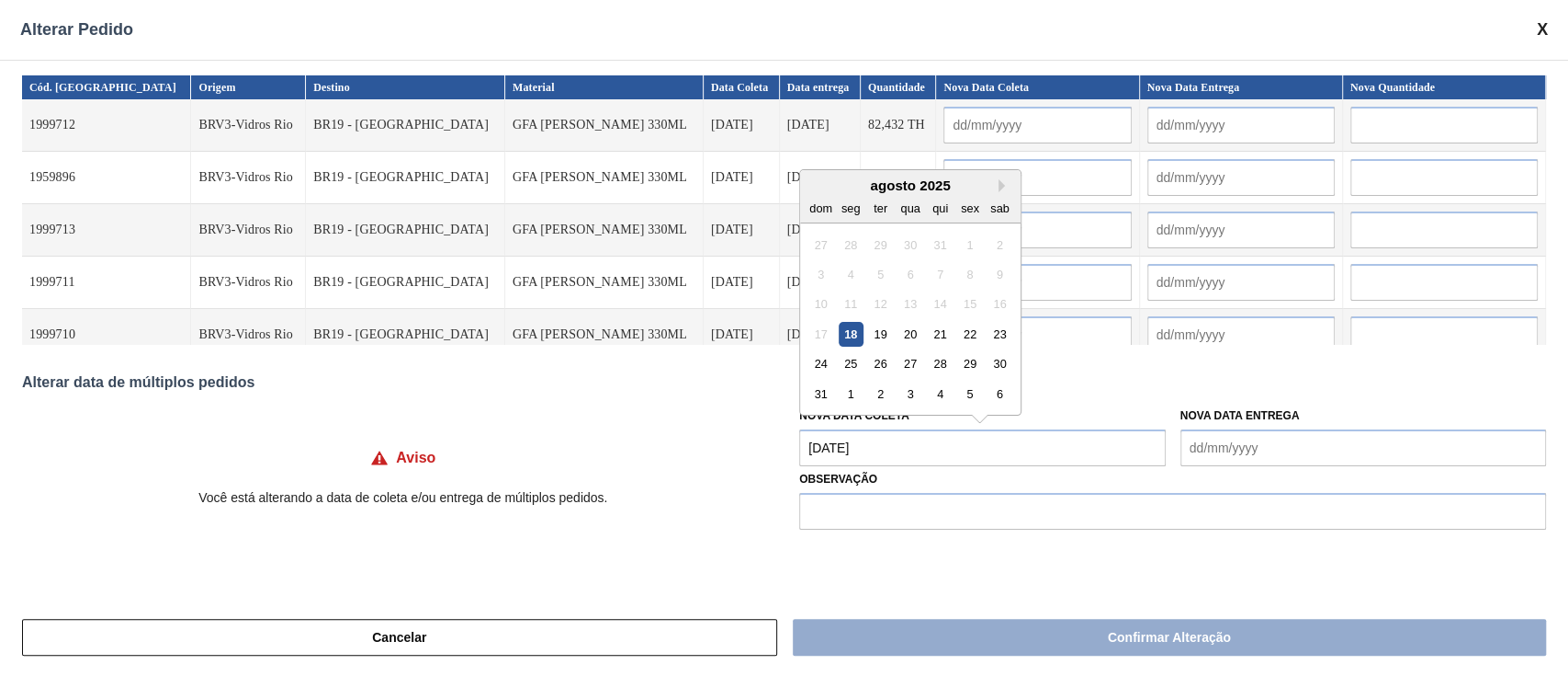
type input "[DATE]"
type input "18/08/2025"
type input "[DATE]"
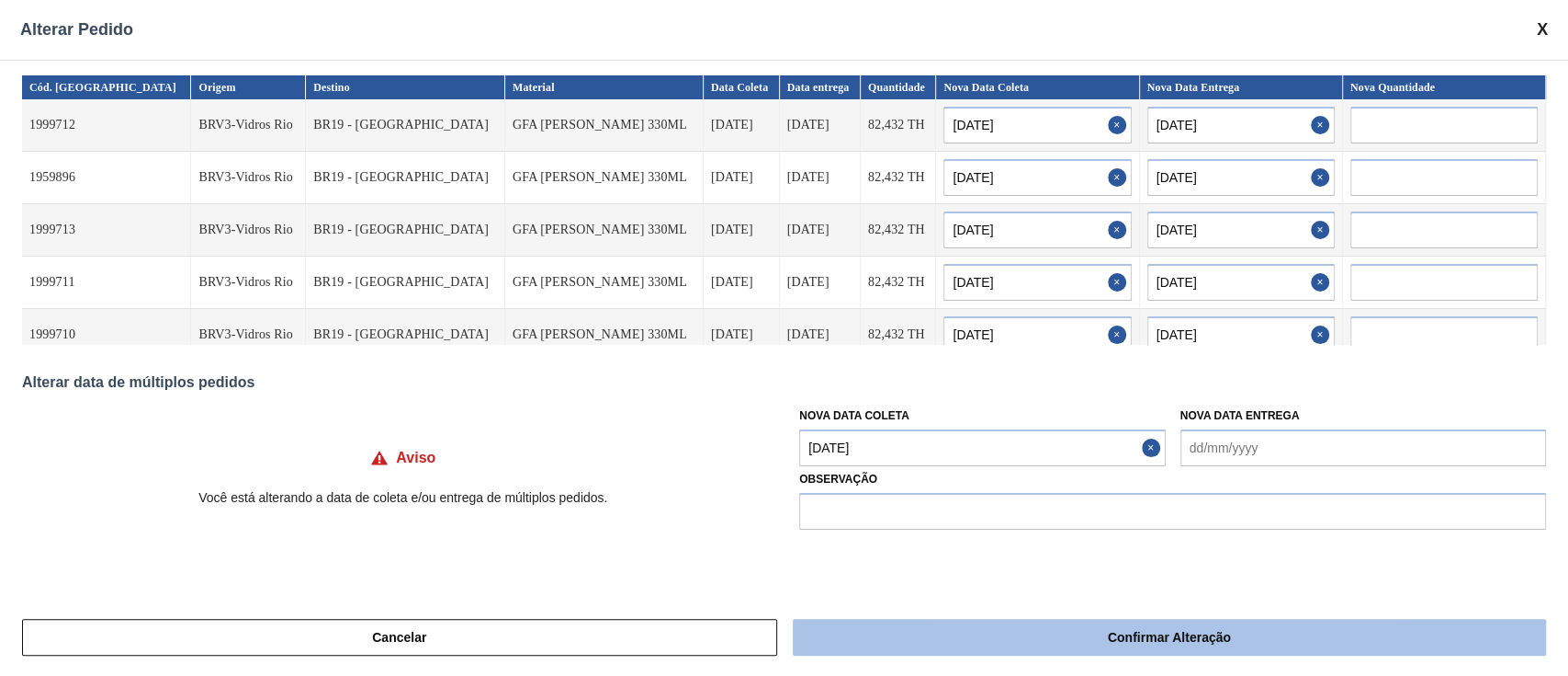
click at [1034, 644] on button "Confirmar Alteração" at bounding box center [1169, 637] width 753 height 36
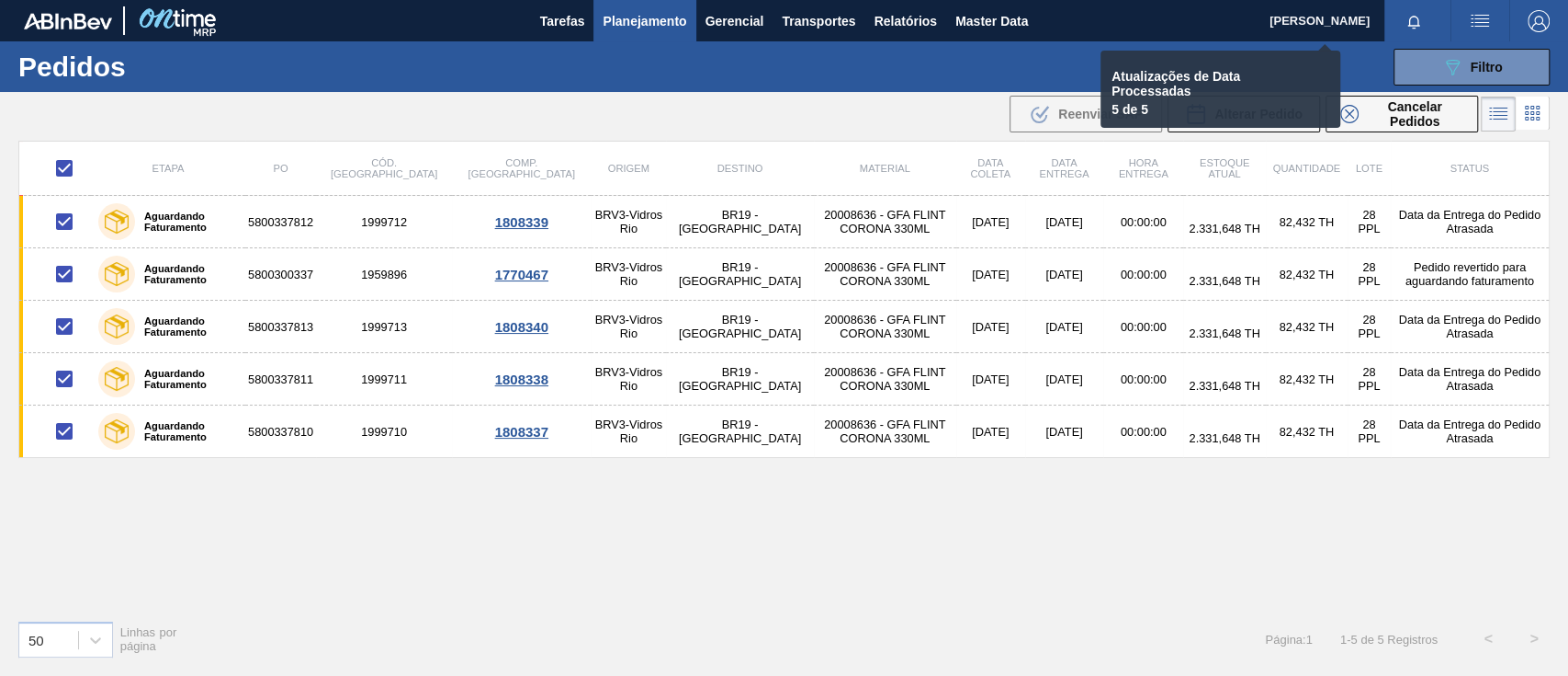
checkbox input "false"
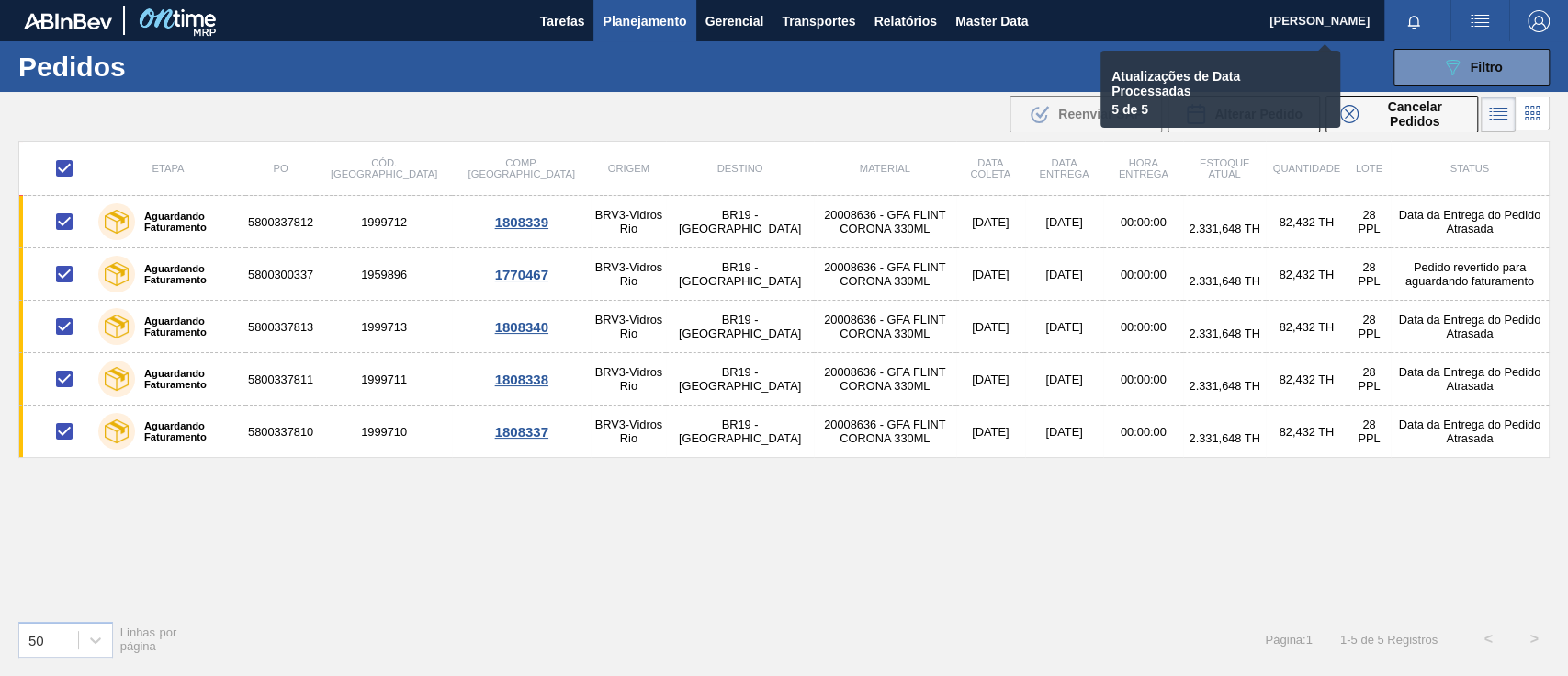
checkbox input "false"
